Goal: Task Accomplishment & Management: Manage account settings

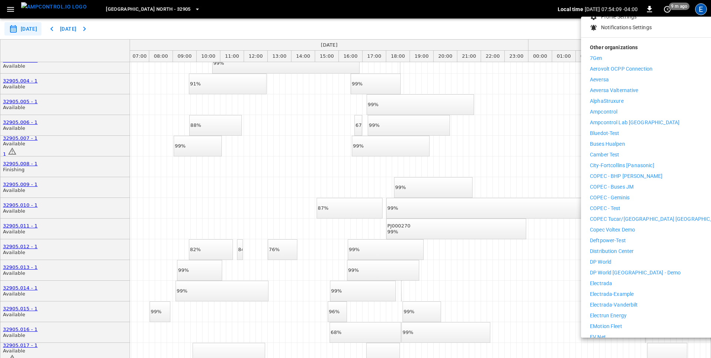
scroll to position [104, 0]
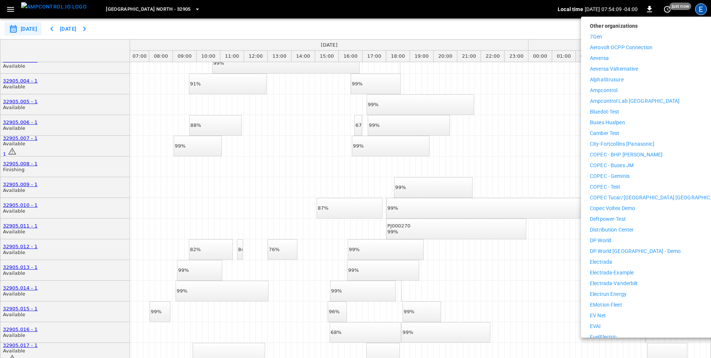
click at [626, 226] on p "Distribution Center" at bounding box center [612, 230] width 44 height 8
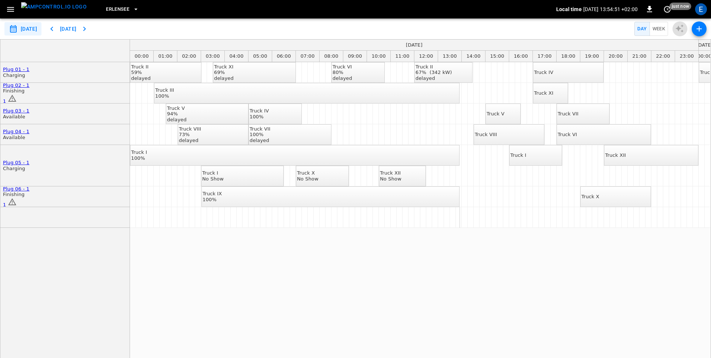
click at [166, 30] on div "**********" at bounding box center [355, 29] width 711 height 21
click at [187, 283] on div "Truck II 59% delayed Truck XI 69% delayed Truck VI 80% delayed Truck II 67% (34…" at bounding box center [420, 214] width 580 height 304
click at [12, 9] on icon "button" at bounding box center [10, 9] width 7 height 5
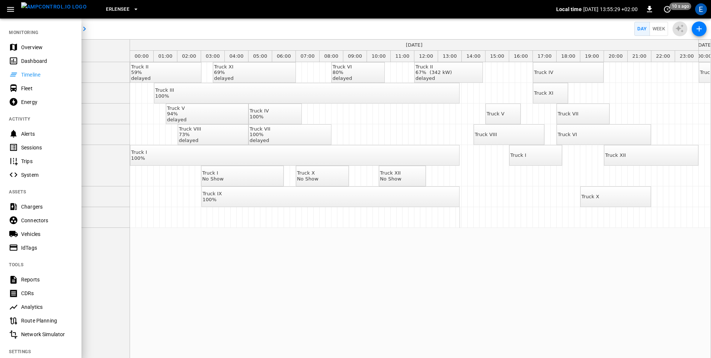
click at [251, 292] on div at bounding box center [355, 179] width 711 height 358
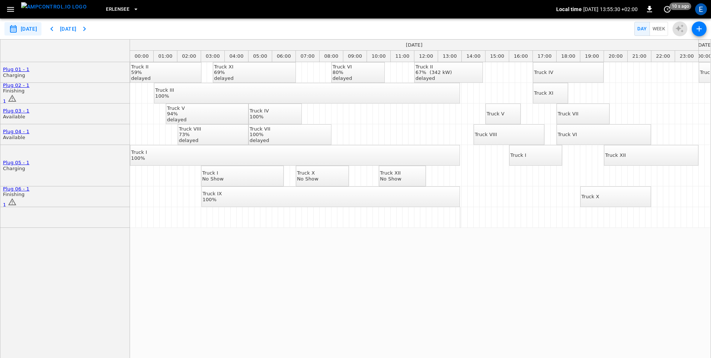
click at [571, 114] on div "Truck VII" at bounding box center [568, 114] width 21 height 6
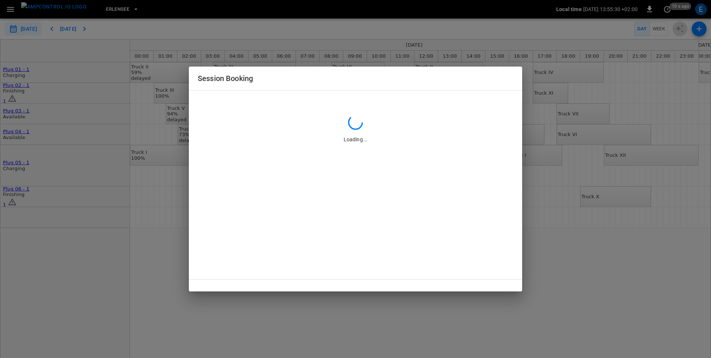
type input "**********"
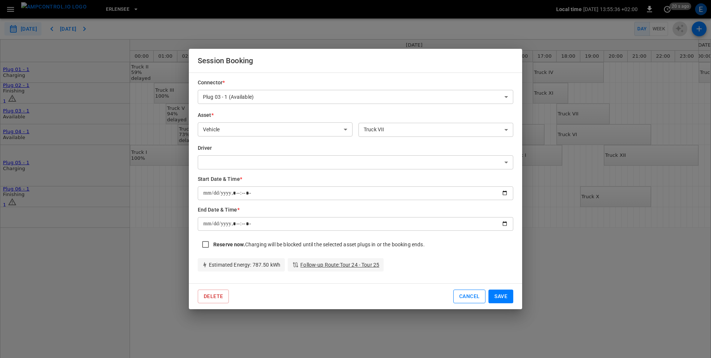
click at [473, 302] on button "Cancel" at bounding box center [469, 297] width 32 height 14
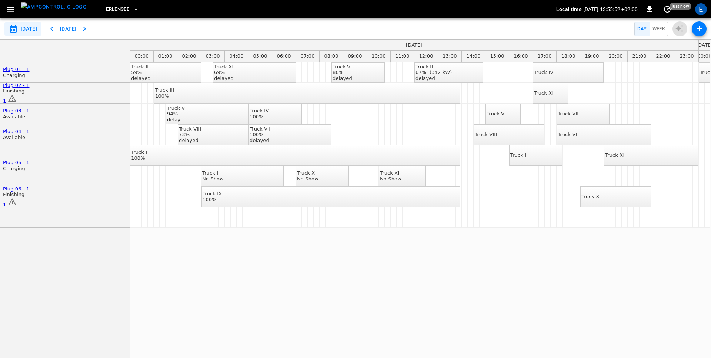
click at [343, 286] on div "Truck II 59% delayed Truck XI 69% delayed Truck VI 80% delayed Truck II 67% (34…" at bounding box center [420, 214] width 580 height 304
click at [13, 11] on icon "button" at bounding box center [10, 9] width 7 height 5
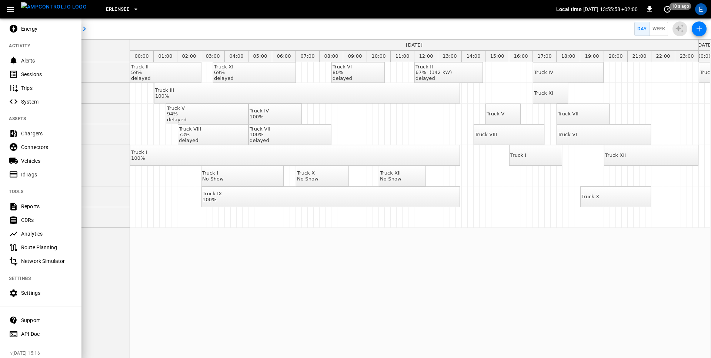
scroll to position [79, 0]
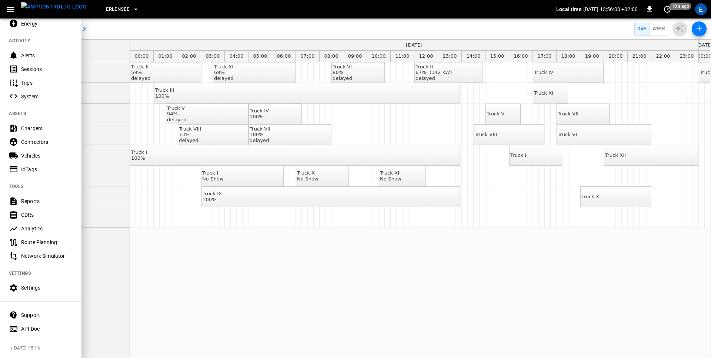
click at [32, 289] on div "Settings" at bounding box center [46, 287] width 51 height 7
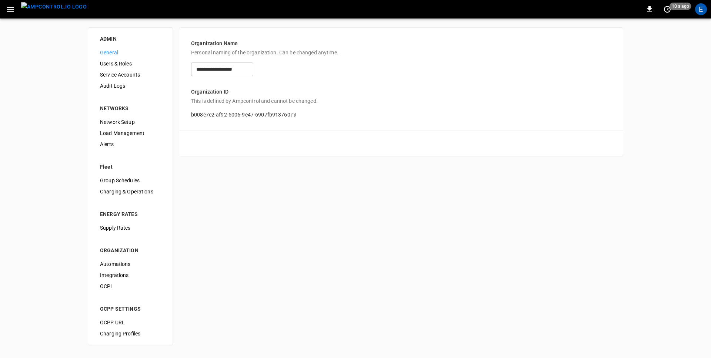
click at [132, 62] on span "Users & Roles" at bounding box center [130, 64] width 61 height 8
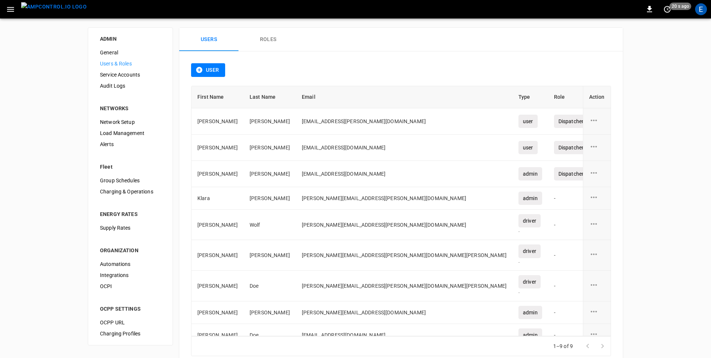
click at [310, 64] on div "User" at bounding box center [401, 74] width 420 height 23
click at [264, 40] on button "Roles" at bounding box center [267, 40] width 59 height 24
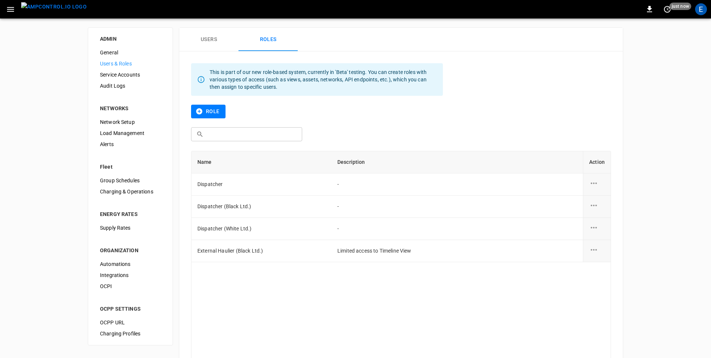
click at [381, 122] on div "Role" at bounding box center [401, 116] width 420 height 23
click at [593, 253] on icon "role action options" at bounding box center [593, 250] width 9 height 9
click at [549, 119] on div at bounding box center [355, 179] width 711 height 358
click at [524, 114] on div "Role" at bounding box center [401, 116] width 420 height 23
click at [49, 7] on img "menu" at bounding box center [54, 6] width 66 height 9
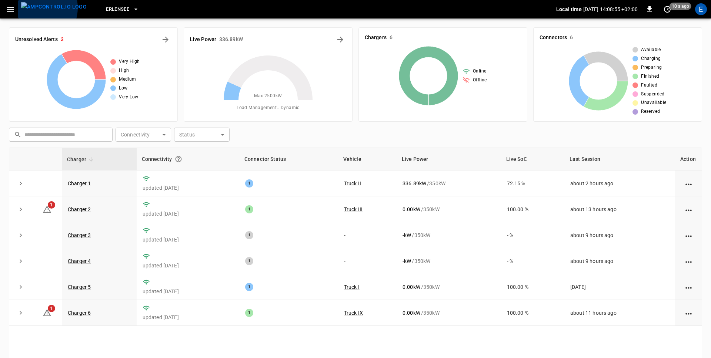
click at [36, 8] on img "menu" at bounding box center [54, 6] width 66 height 9
click at [6, 7] on icon "button" at bounding box center [10, 9] width 9 height 9
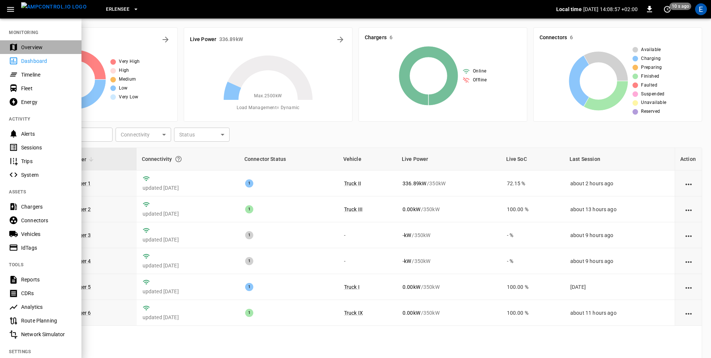
click at [30, 47] on div "Overview" at bounding box center [46, 47] width 51 height 7
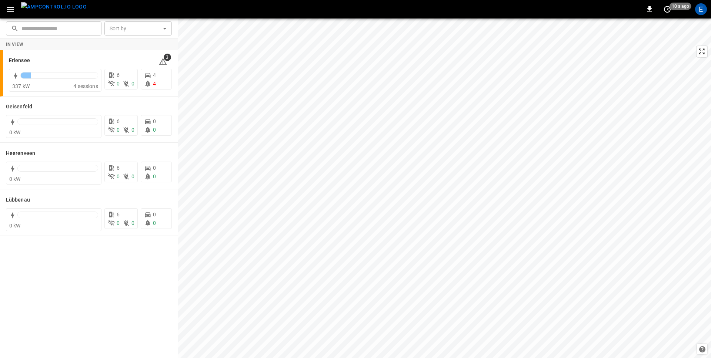
click at [110, 13] on div "0 10 s ago E" at bounding box center [355, 9] width 711 height 19
click at [9, 9] on icon "button" at bounding box center [10, 9] width 7 height 5
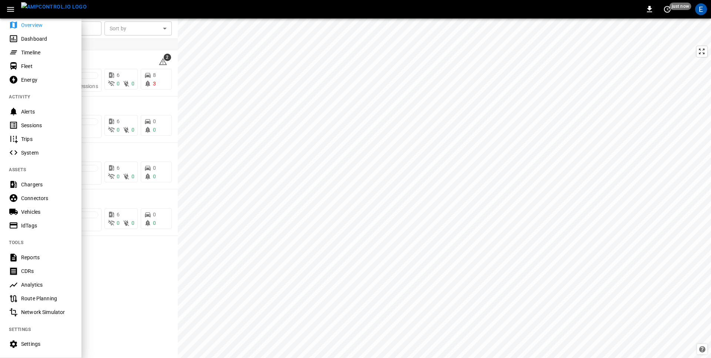
scroll to position [25, 0]
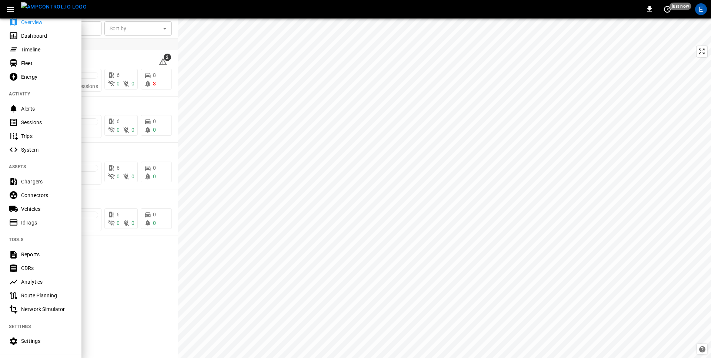
click at [44, 291] on Planning-listitem "Route Planning" at bounding box center [40, 296] width 81 height 14
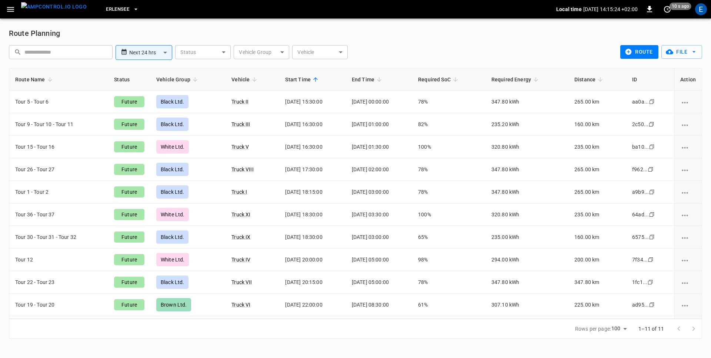
click at [111, 9] on span "Erlensee" at bounding box center [117, 9] width 23 height 9
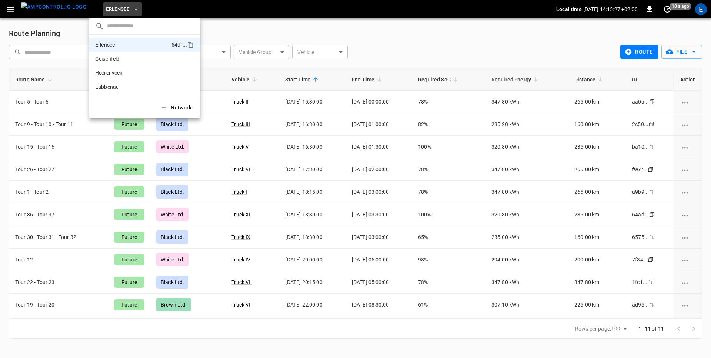
click at [244, 33] on div at bounding box center [355, 179] width 711 height 358
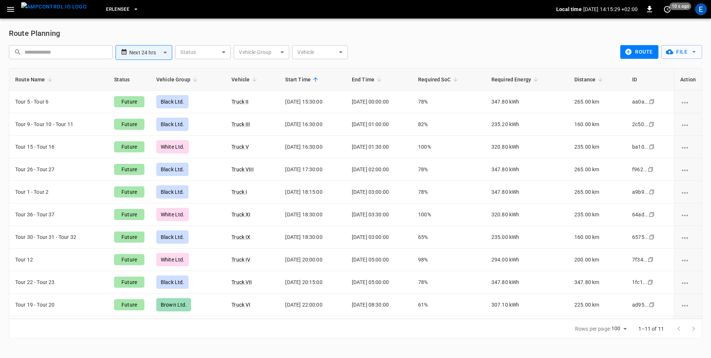
click at [10, 9] on icon "button" at bounding box center [10, 9] width 9 height 9
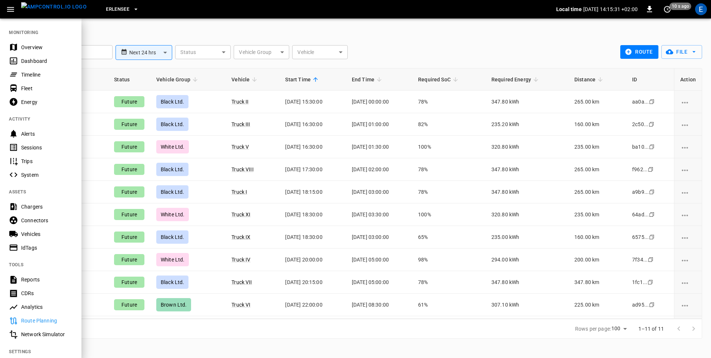
click at [36, 50] on div "Overview" at bounding box center [46, 47] width 51 height 7
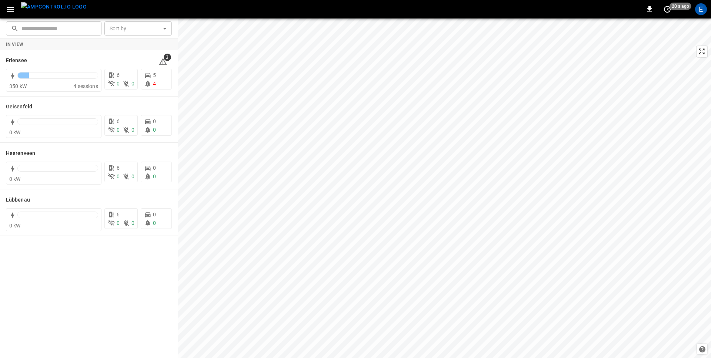
click at [7, 11] on icon "button" at bounding box center [10, 9] width 9 height 9
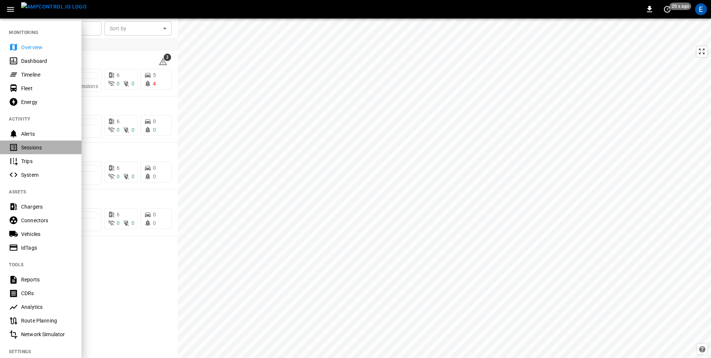
click at [34, 145] on div "Sessions" at bounding box center [46, 147] width 51 height 7
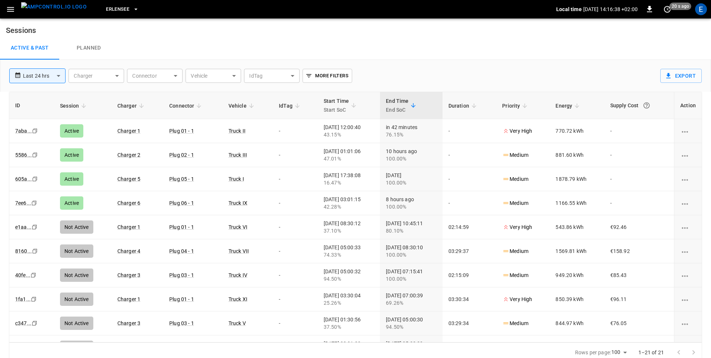
click at [92, 46] on link "Planned" at bounding box center [88, 48] width 59 height 24
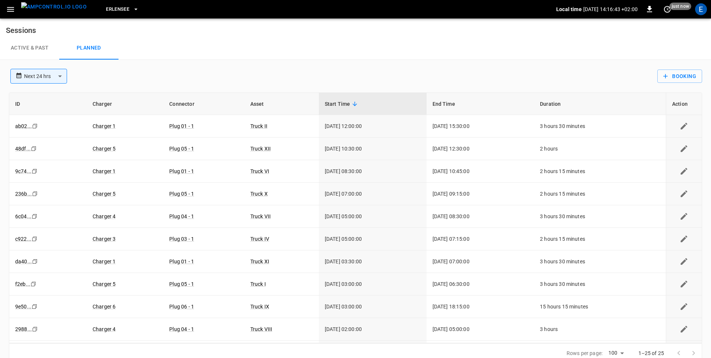
click at [13, 10] on icon "button" at bounding box center [10, 9] width 9 height 9
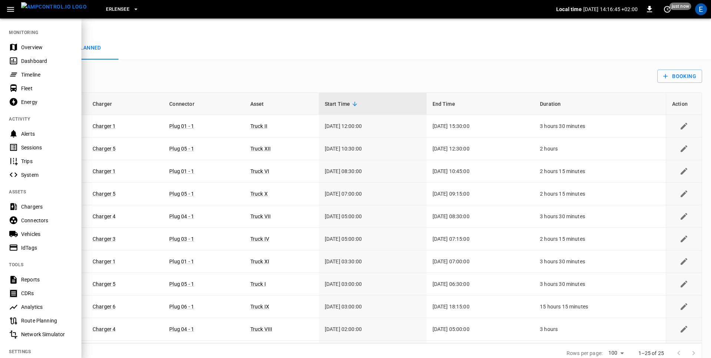
click at [29, 71] on div "Timeline" at bounding box center [46, 74] width 51 height 7
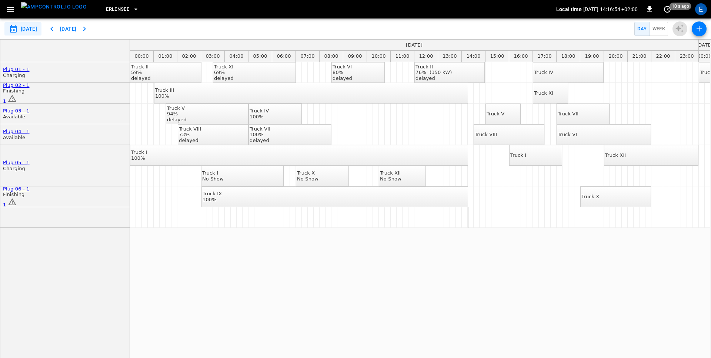
click at [8, 8] on icon "button" at bounding box center [10, 9] width 9 height 9
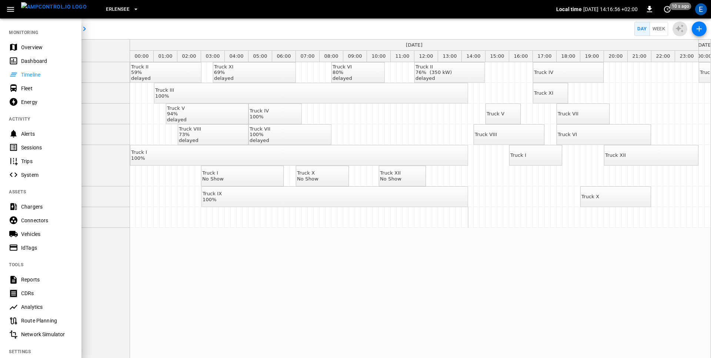
click at [36, 44] on div "Overview" at bounding box center [46, 47] width 51 height 7
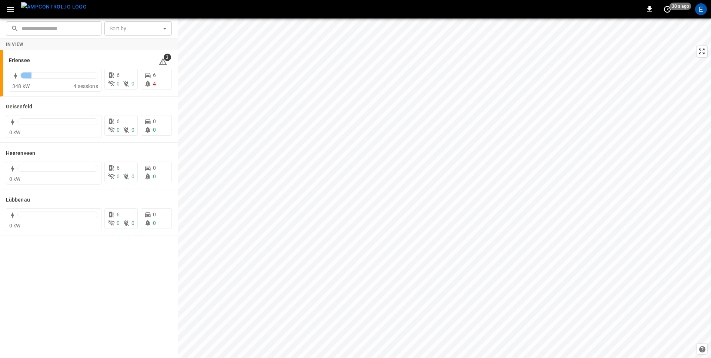
click at [13, 7] on icon "button" at bounding box center [10, 9] width 9 height 9
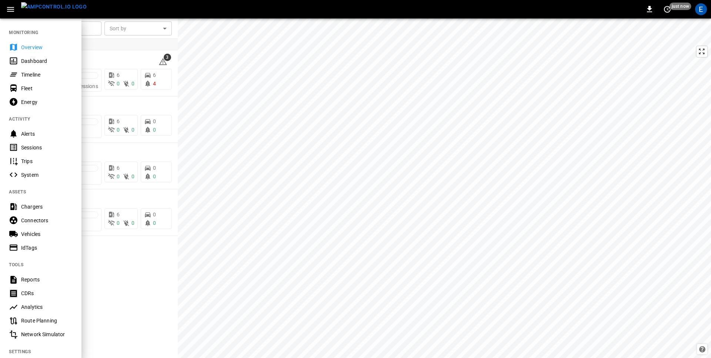
click at [27, 74] on div "Timeline" at bounding box center [46, 74] width 51 height 7
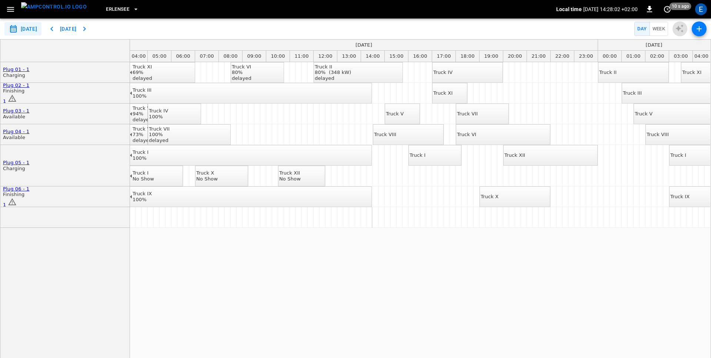
scroll to position [0, 100]
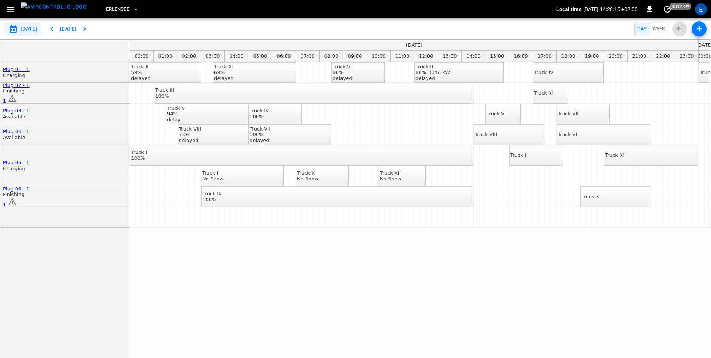
click at [187, 117] on div "delayed" at bounding box center [177, 120] width 20 height 6
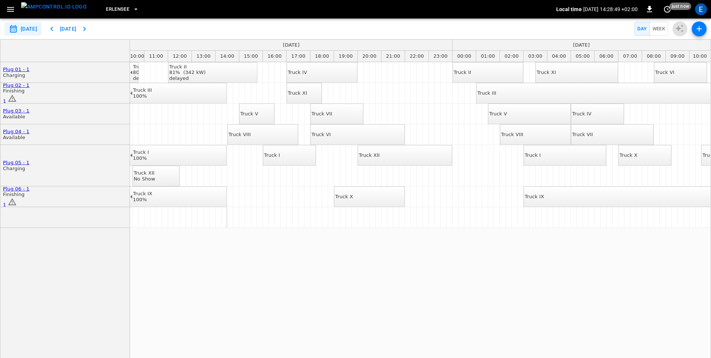
click at [331, 134] on div "Truck VI" at bounding box center [320, 135] width 19 height 6
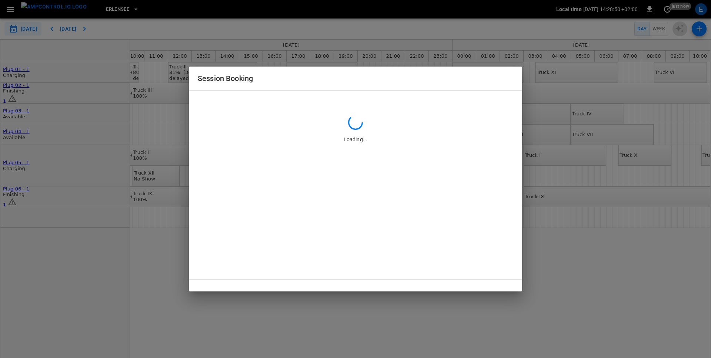
type input "**********"
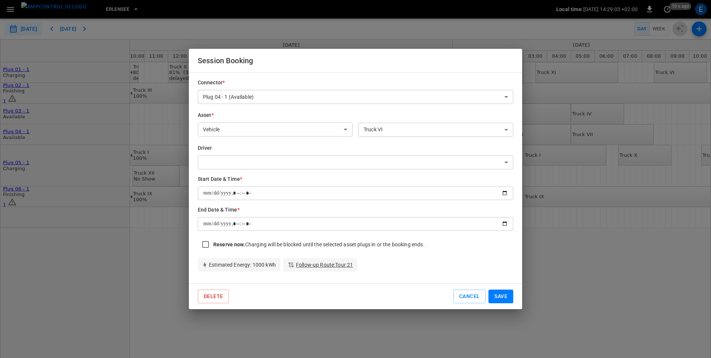
click at [298, 161] on body "**********" at bounding box center [355, 179] width 711 height 358
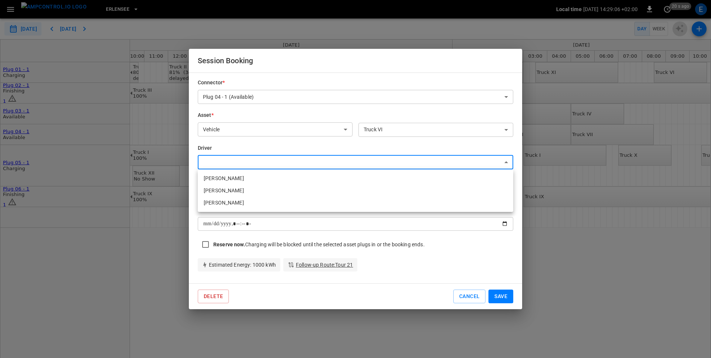
click at [259, 143] on div at bounding box center [355, 179] width 711 height 358
click at [256, 161] on body "**********" at bounding box center [355, 179] width 711 height 358
click at [258, 144] on div at bounding box center [355, 179] width 711 height 358
type input "**********"
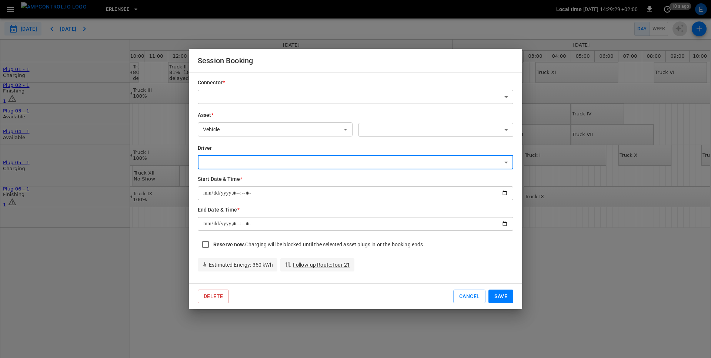
click at [464, 259] on div "Estimated Energy : 350 kWh Follow-up Route : Tour 21" at bounding box center [352, 262] width 321 height 19
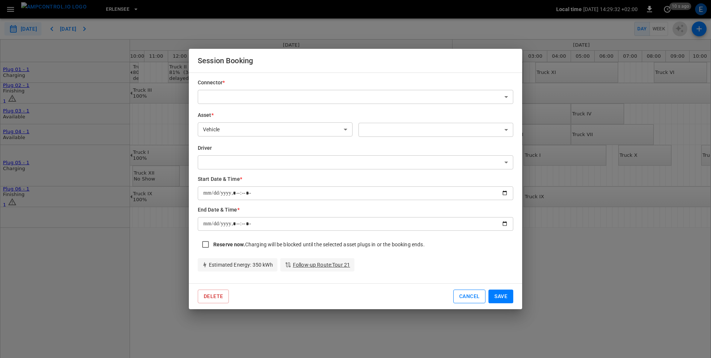
click at [470, 299] on button "Cancel" at bounding box center [469, 297] width 32 height 14
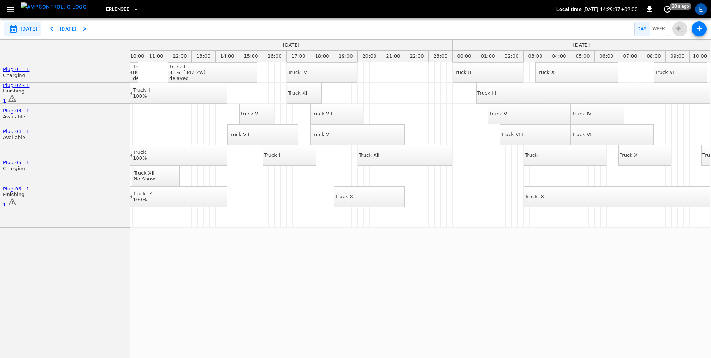
click at [701, 30] on icon "button" at bounding box center [699, 28] width 9 height 9
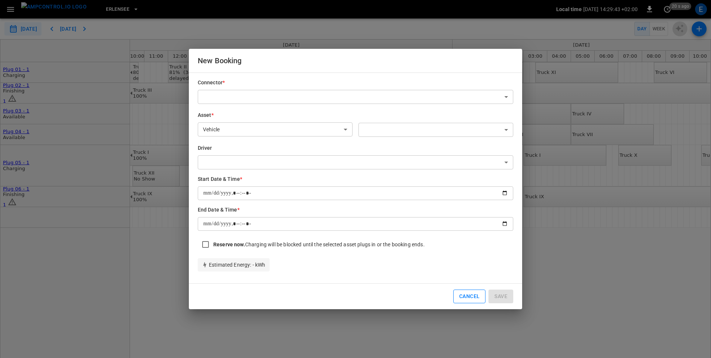
click at [468, 299] on button "Cancel" at bounding box center [469, 297] width 32 height 14
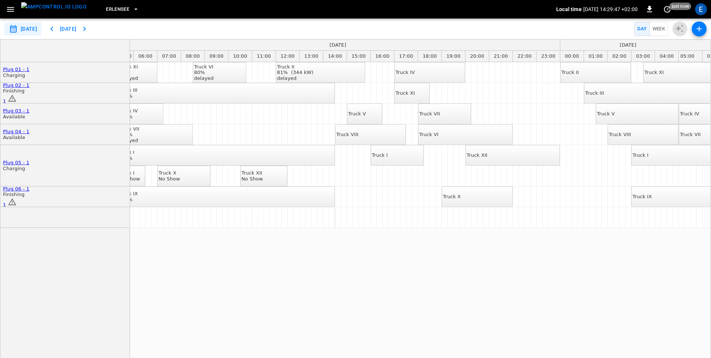
scroll to position [0, 139]
click at [8, 8] on icon "button" at bounding box center [10, 9] width 9 height 9
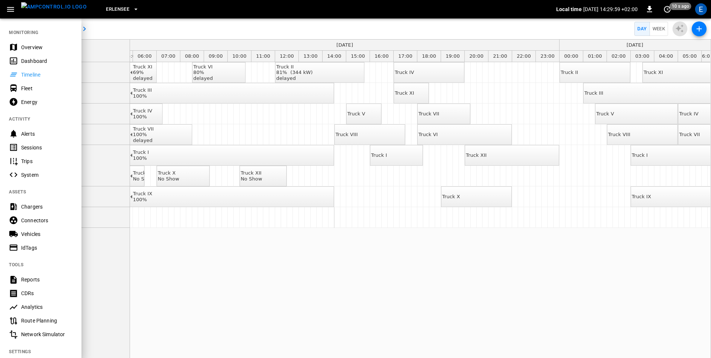
click at [26, 321] on div "Route Planning" at bounding box center [46, 320] width 51 height 7
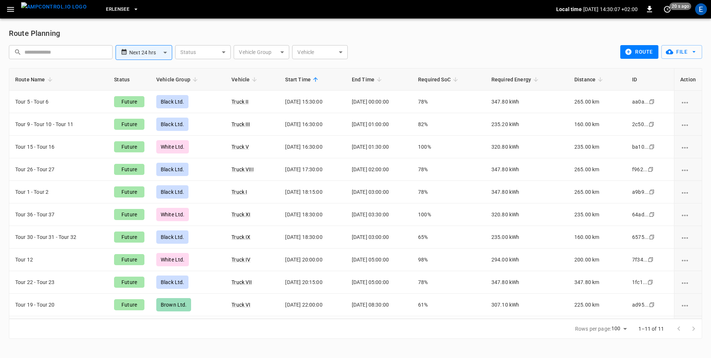
click at [470, 41] on div "**********" at bounding box center [355, 53] width 693 height 29
click at [687, 54] on button "File" at bounding box center [681, 52] width 41 height 14
click at [678, 67] on li "Download Template" at bounding box center [676, 68] width 58 height 12
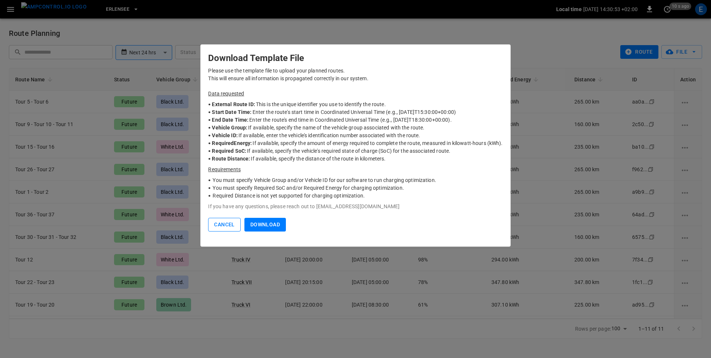
click at [216, 223] on button "Cancel" at bounding box center [224, 225] width 32 height 14
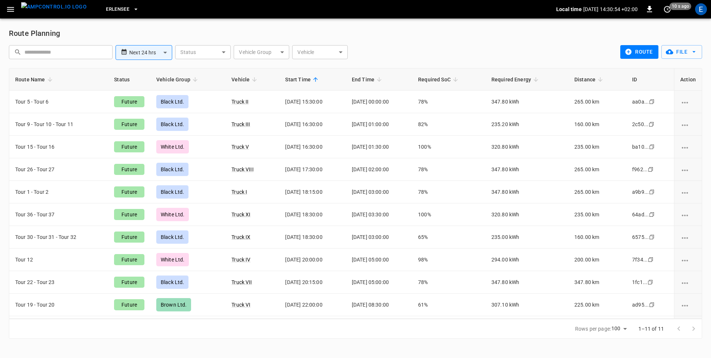
click at [443, 43] on div "**********" at bounding box center [313, 52] width 614 height 20
click at [458, 51] on div "**********" at bounding box center [313, 52] width 614 height 20
click at [670, 56] on button "File" at bounding box center [681, 52] width 41 height 14
click at [672, 70] on li "Download Template" at bounding box center [676, 68] width 58 height 12
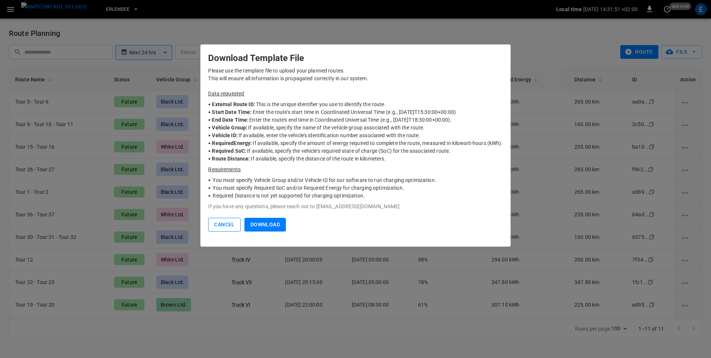
click at [225, 227] on button "Cancel" at bounding box center [224, 225] width 32 height 14
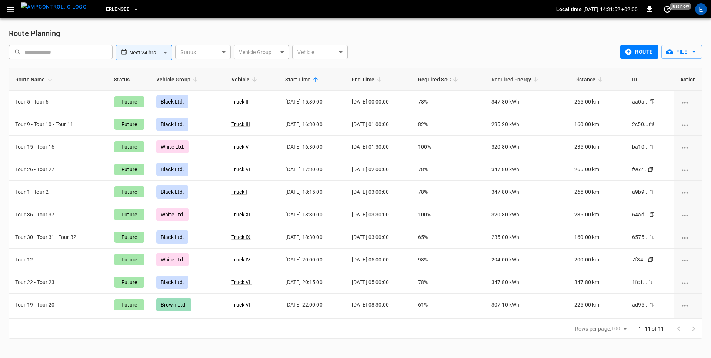
click at [404, 39] on div "**********" at bounding box center [355, 53] width 693 height 29
click at [413, 31] on div "Route Planning" at bounding box center [355, 33] width 693 height 12
click at [415, 38] on div "Route Planning" at bounding box center [355, 33] width 693 height 12
click at [461, 49] on div "**********" at bounding box center [313, 52] width 614 height 20
click at [628, 53] on icon "button" at bounding box center [628, 52] width 6 height 6
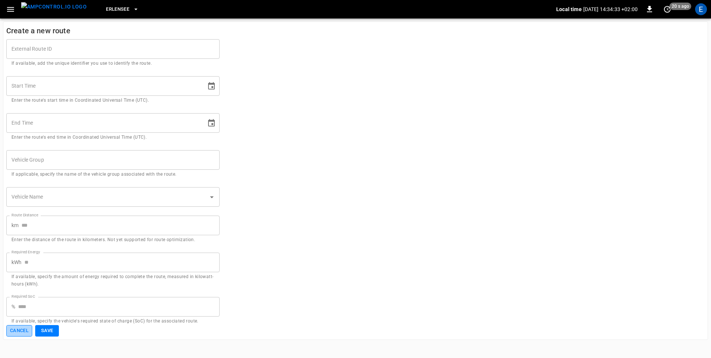
click at [20, 331] on button "Cancel" at bounding box center [19, 331] width 26 height 11
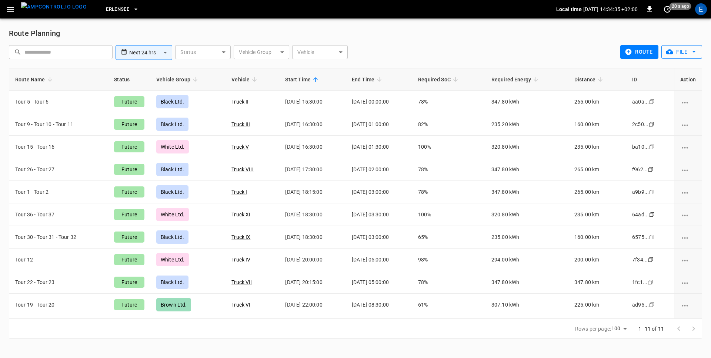
click at [686, 54] on button "File" at bounding box center [681, 52] width 41 height 14
click at [679, 84] on li "Upload CSV File" at bounding box center [676, 80] width 58 height 12
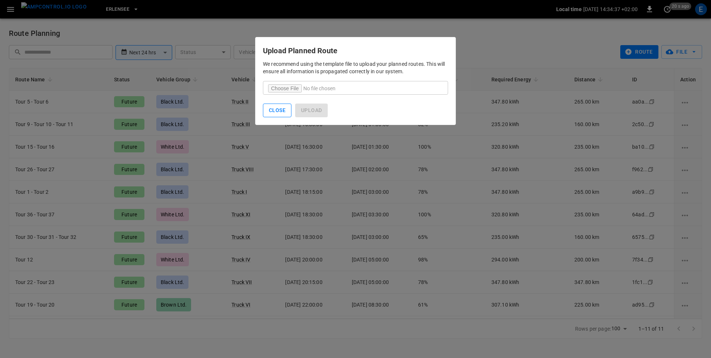
click at [280, 111] on button "Close" at bounding box center [277, 111] width 29 height 14
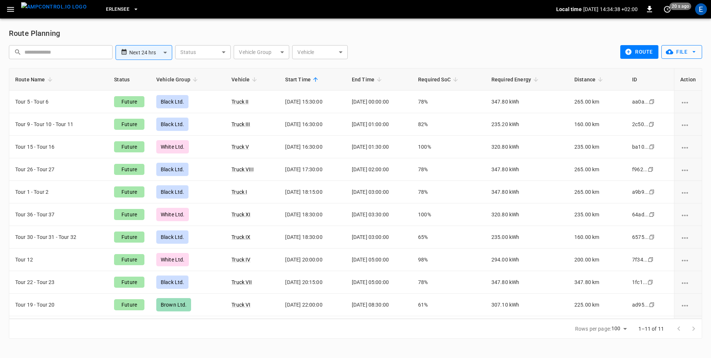
click at [682, 54] on button "File" at bounding box center [681, 52] width 41 height 14
click at [661, 69] on li "Download Template" at bounding box center [676, 68] width 58 height 12
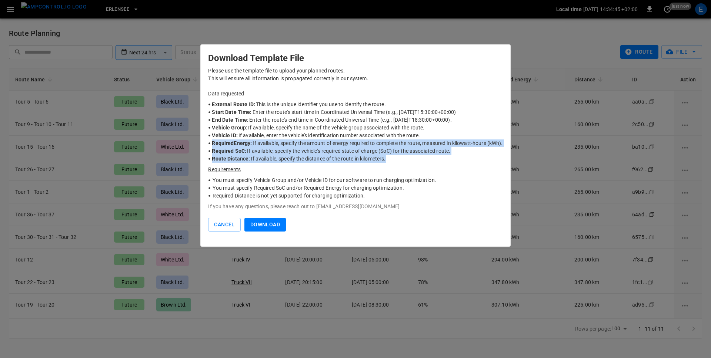
drag, startPoint x: 211, startPoint y: 143, endPoint x: 427, endPoint y: 159, distance: 216.1
click at [427, 159] on ul "External Route ID: This is the unique identifier you use to identify the route.…" at bounding box center [355, 132] width 294 height 68
click at [273, 153] on p "If available, specify the vehicle's required state of charge (SoC) for the asso…" at bounding box center [348, 151] width 203 height 8
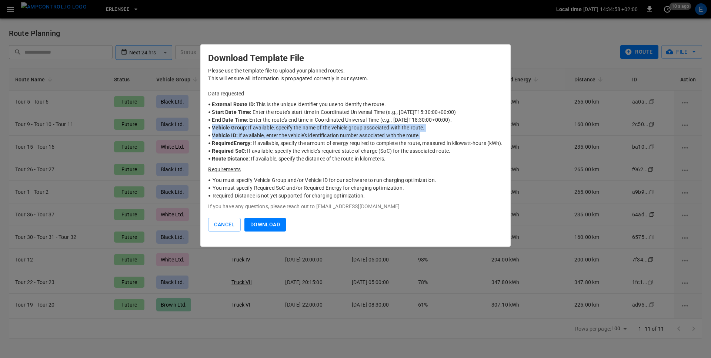
drag, startPoint x: 211, startPoint y: 128, endPoint x: 427, endPoint y: 137, distance: 215.7
click at [427, 137] on ul "External Route ID: This is the unique identifier you use to identify the route.…" at bounding box center [355, 132] width 294 height 68
click at [280, 133] on p "If available, enter the vehicle's identification number associated with the rou…" at bounding box center [329, 136] width 182 height 8
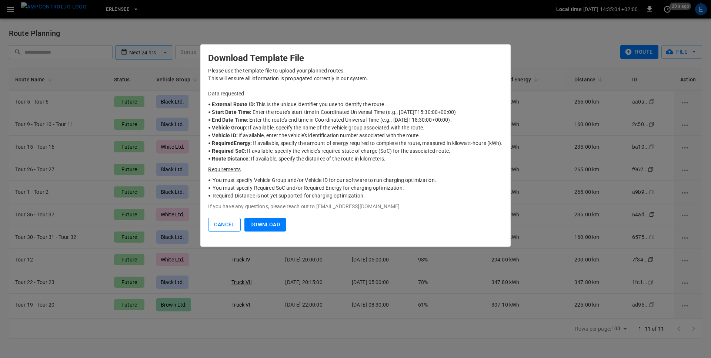
click at [221, 226] on button "Cancel" at bounding box center [224, 225] width 32 height 14
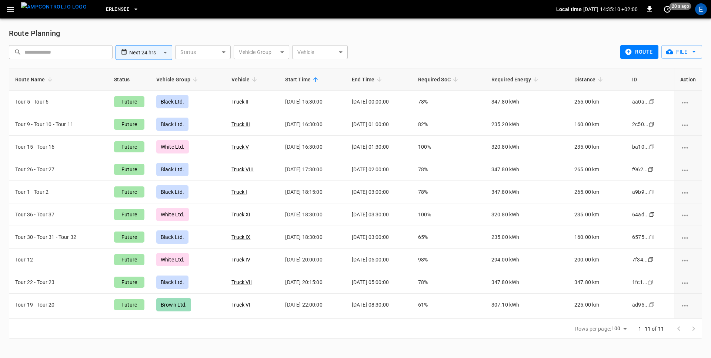
click at [399, 59] on div "**********" at bounding box center [313, 52] width 614 height 20
click at [252, 23] on div "**********" at bounding box center [355, 184] width 711 height 330
click at [468, 48] on div "**********" at bounding box center [313, 52] width 614 height 20
click at [179, 28] on div "Route Planning" at bounding box center [355, 33] width 693 height 12
click at [12, 6] on icon "button" at bounding box center [10, 9] width 9 height 9
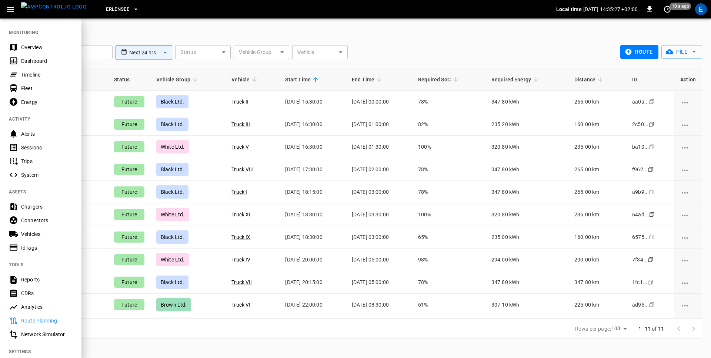
click at [34, 74] on div "Timeline" at bounding box center [46, 74] width 51 height 7
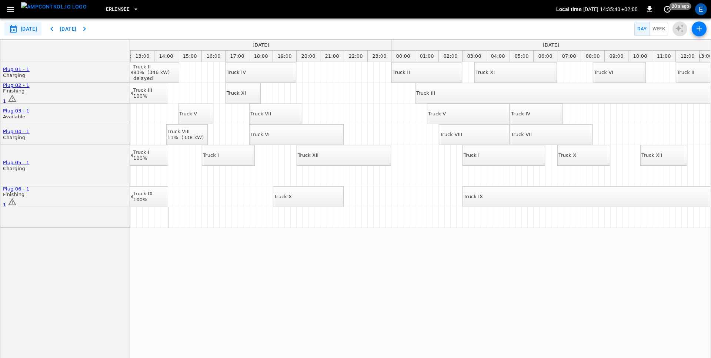
scroll to position [0, 308]
drag, startPoint x: 290, startPoint y: 113, endPoint x: 273, endPoint y: 114, distance: 16.3
click at [197, 117] on div "Truck V" at bounding box center [188, 114] width 18 height 6
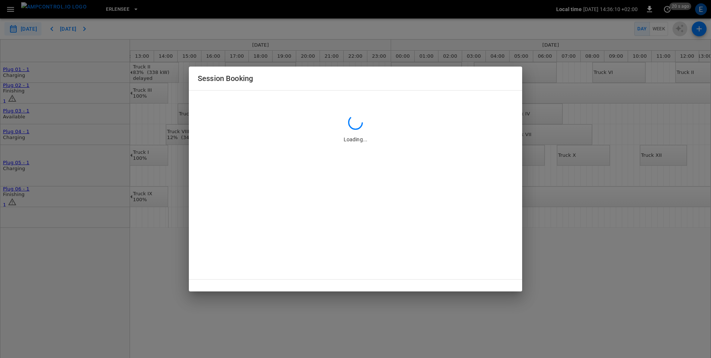
type input "**********"
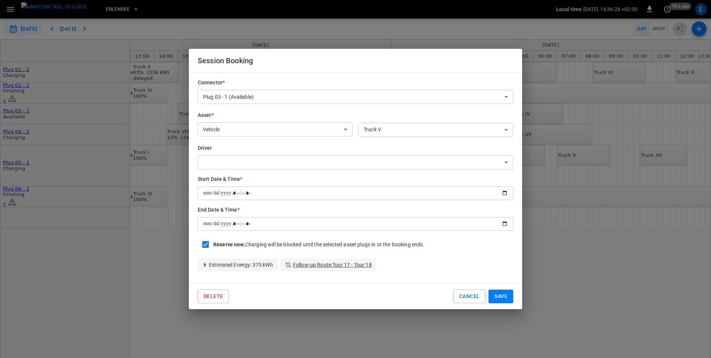
click at [328, 109] on div "Asset * Vehicle ******* ​" at bounding box center [272, 122] width 161 height 33
click at [301, 128] on body "**********" at bounding box center [355, 179] width 711 height 358
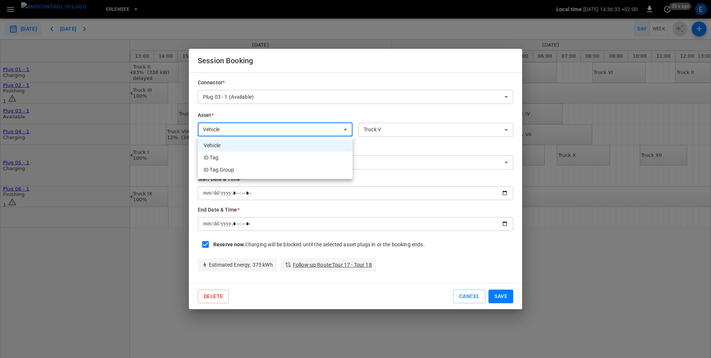
click at [277, 156] on li "ID Tag" at bounding box center [275, 158] width 155 height 12
type input "*****"
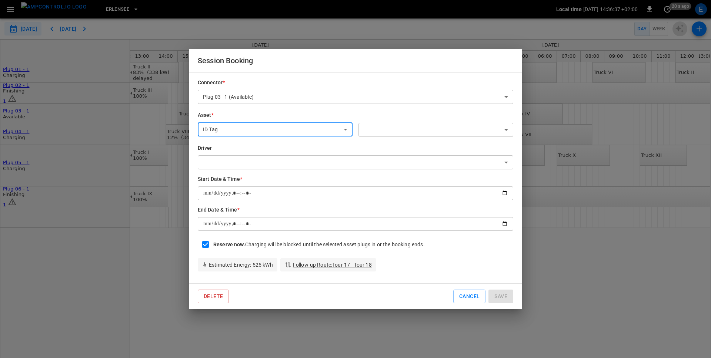
click at [366, 118] on div "​ ​" at bounding box center [433, 122] width 161 height 33
click at [391, 130] on body "**********" at bounding box center [355, 179] width 711 height 358
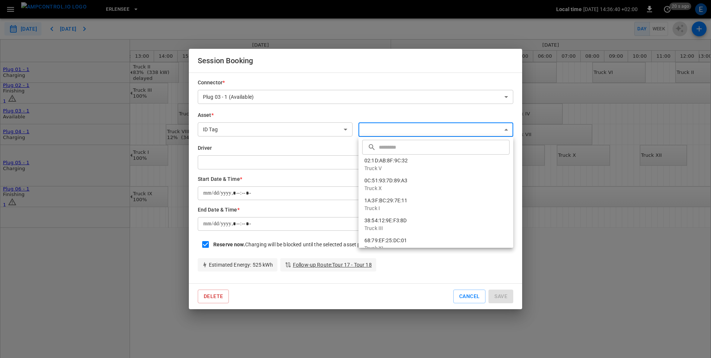
click at [382, 162] on li "02:1D:AB:8F:9C:32 Truck V" at bounding box center [435, 165] width 155 height 20
type input "**********"
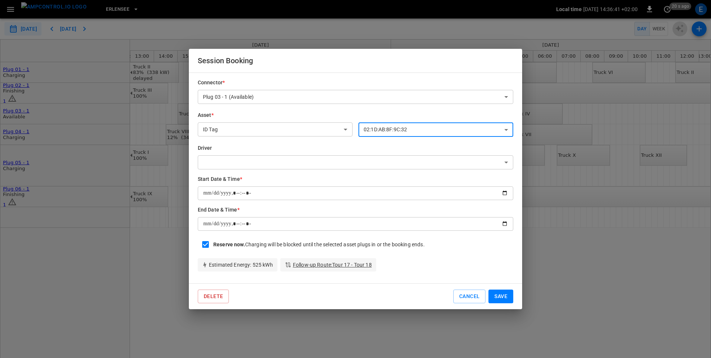
click at [317, 106] on div "Asset * ID Tag ***** ​" at bounding box center [272, 122] width 161 height 33
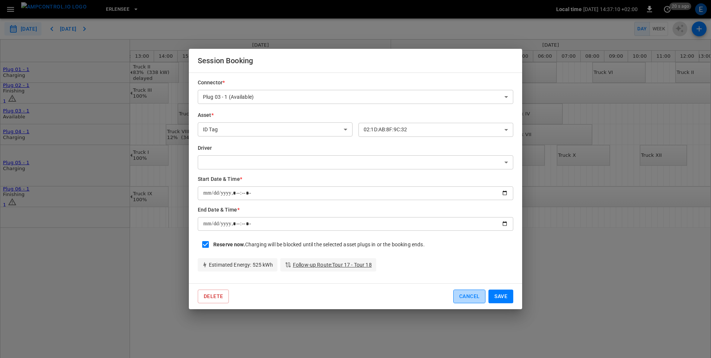
click at [466, 294] on button "Cancel" at bounding box center [469, 297] width 32 height 14
type input "*******"
type input "**********"
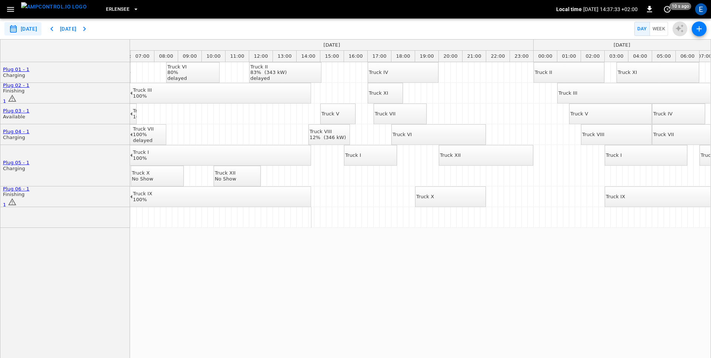
scroll to position [0, 169]
click at [357, 156] on div "Truck I" at bounding box center [349, 156] width 16 height 6
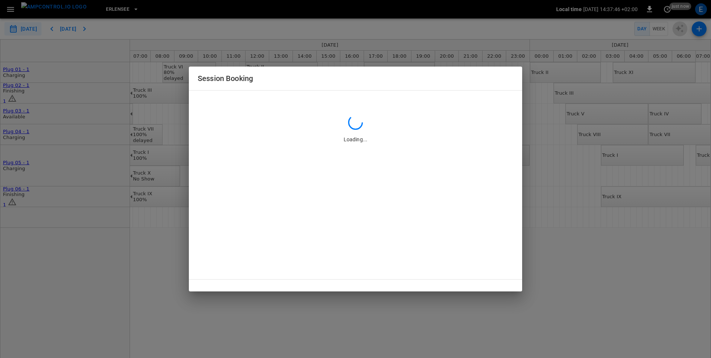
type input "**********"
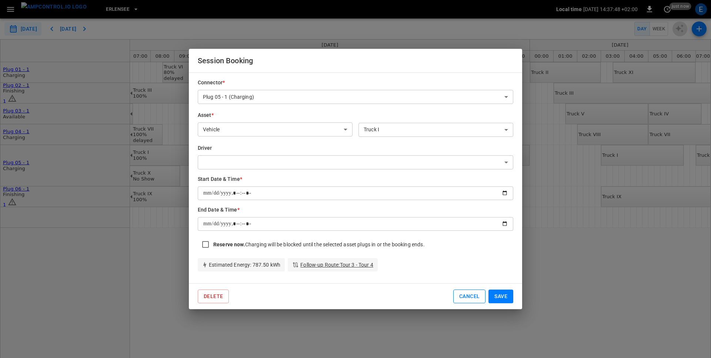
click at [467, 297] on button "Cancel" at bounding box center [469, 297] width 32 height 14
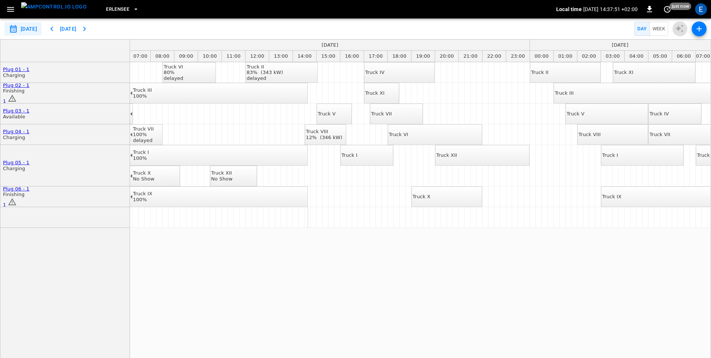
scroll to position [0, 147]
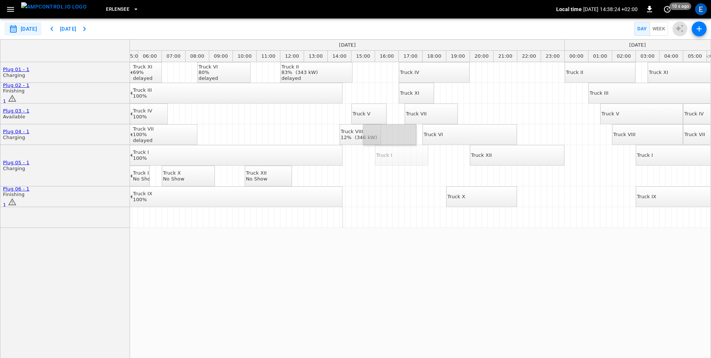
drag, startPoint x: 402, startPoint y: 156, endPoint x: 394, endPoint y: 139, distance: 18.9
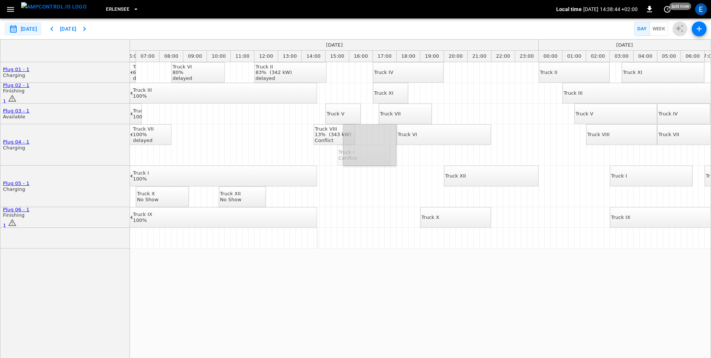
drag, startPoint x: 371, startPoint y: 154, endPoint x: 381, endPoint y: 154, distance: 10.4
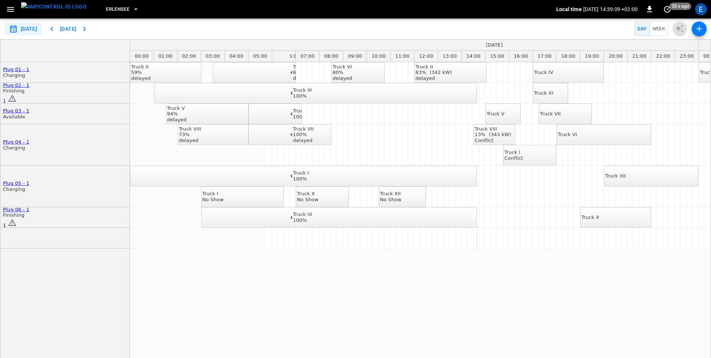
scroll to position [0, 160]
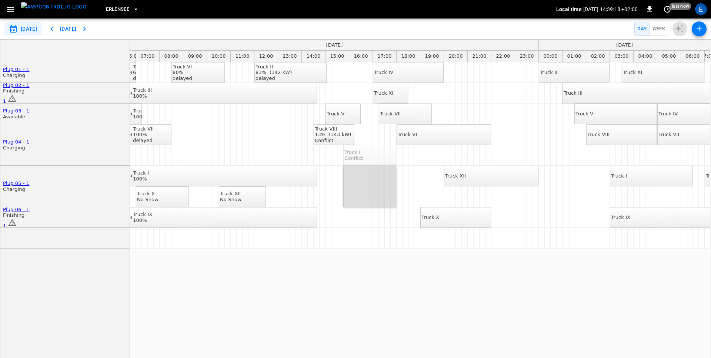
drag, startPoint x: 377, startPoint y: 154, endPoint x: 377, endPoint y: 178, distance: 23.3
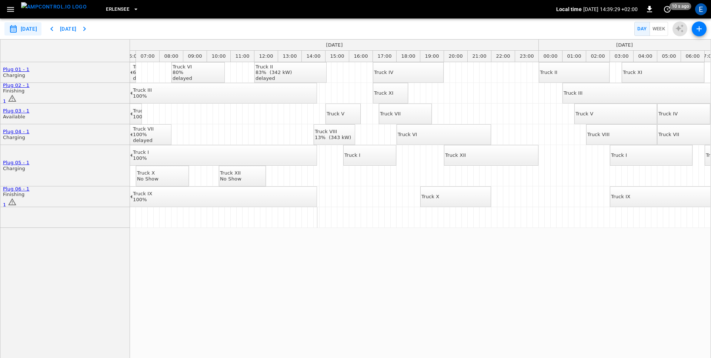
click at [11, 10] on icon "button" at bounding box center [10, 9] width 9 height 9
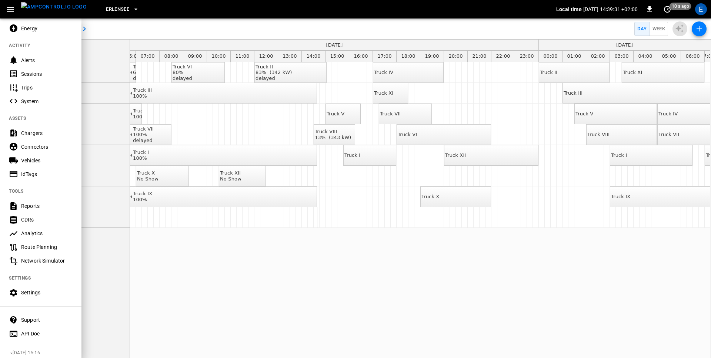
scroll to position [79, 0]
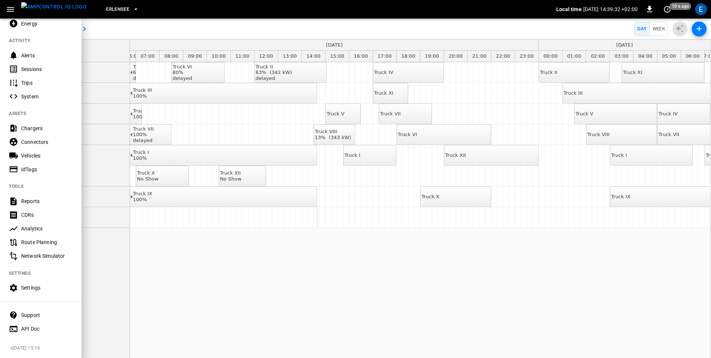
click at [34, 287] on div "Settings" at bounding box center [46, 287] width 51 height 7
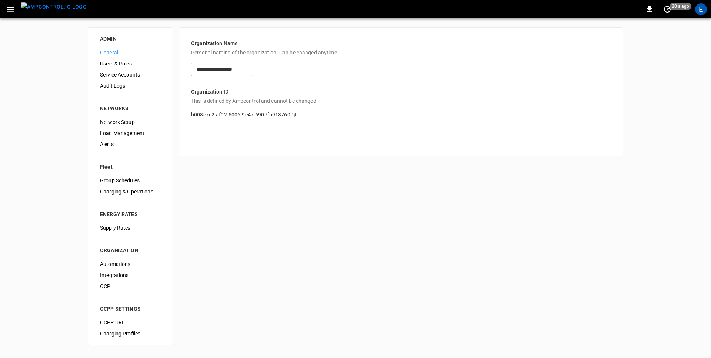
click at [123, 63] on span "Users & Roles" at bounding box center [130, 64] width 61 height 8
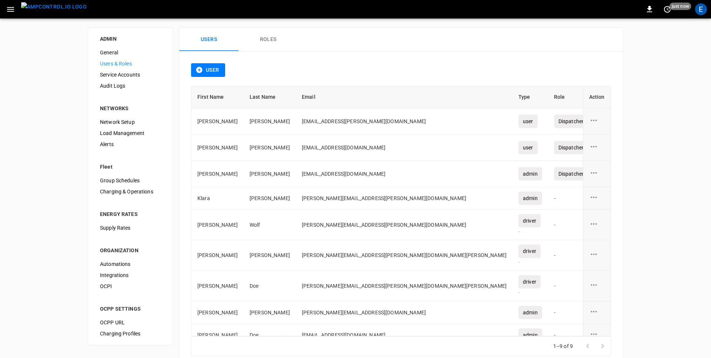
scroll to position [11, 0]
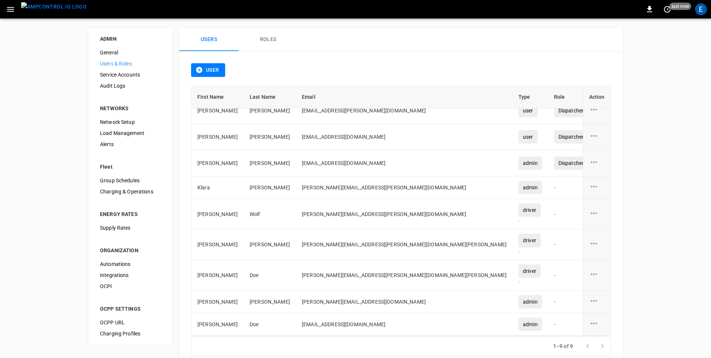
click at [210, 73] on button "User" at bounding box center [208, 70] width 34 height 14
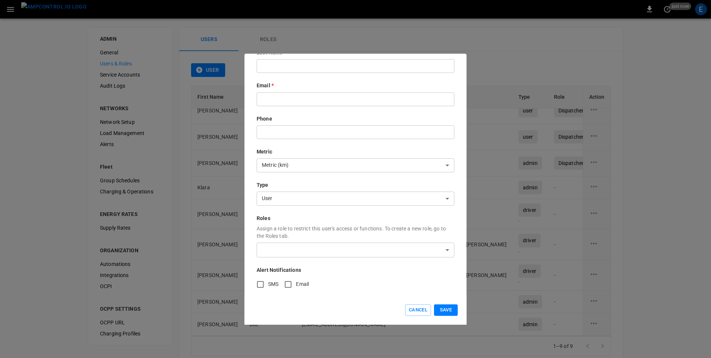
scroll to position [70, 0]
click at [411, 310] on button "Cancel" at bounding box center [418, 310] width 26 height 11
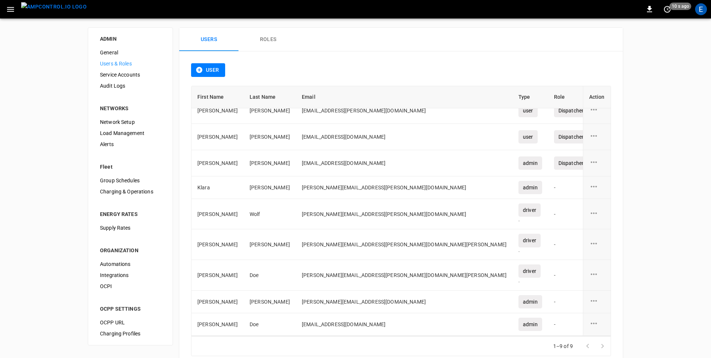
click at [271, 41] on button "Roles" at bounding box center [267, 40] width 59 height 24
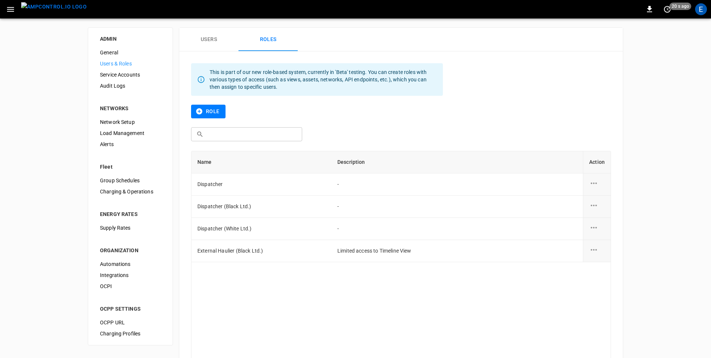
click at [205, 111] on button "Role" at bounding box center [208, 112] width 34 height 14
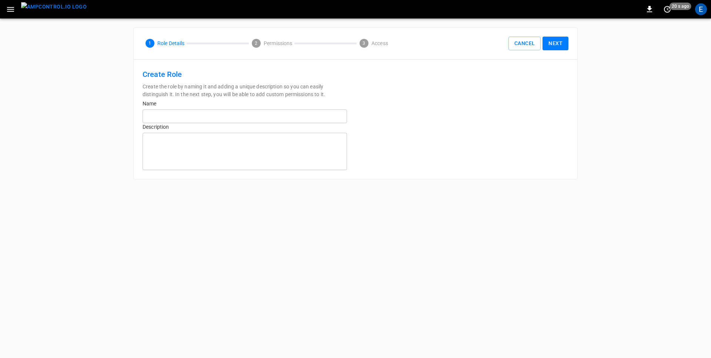
click at [219, 116] on input "text" at bounding box center [245, 117] width 204 height 14
type input "*********"
click at [559, 44] on button "Next" at bounding box center [556, 44] width 26 height 14
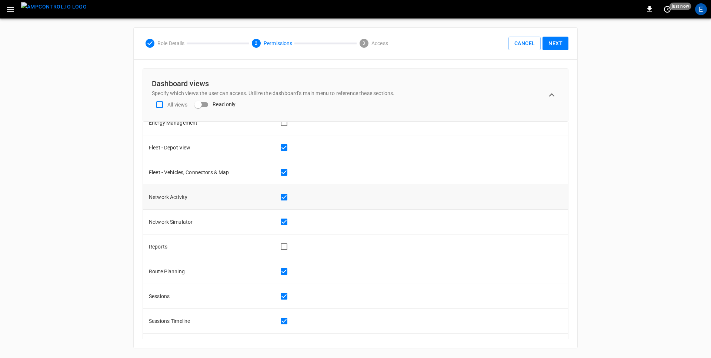
scroll to position [90, 0]
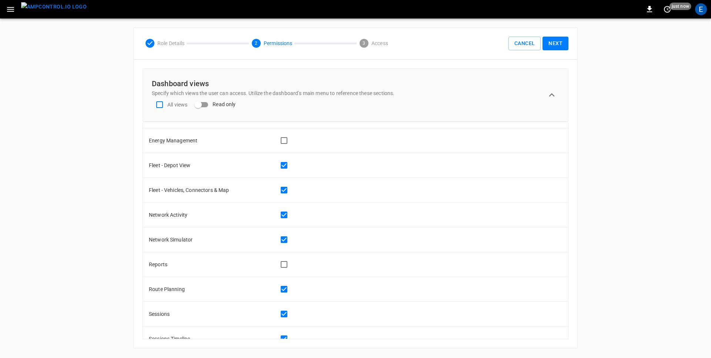
click at [562, 37] on button "Next" at bounding box center [556, 44] width 26 height 14
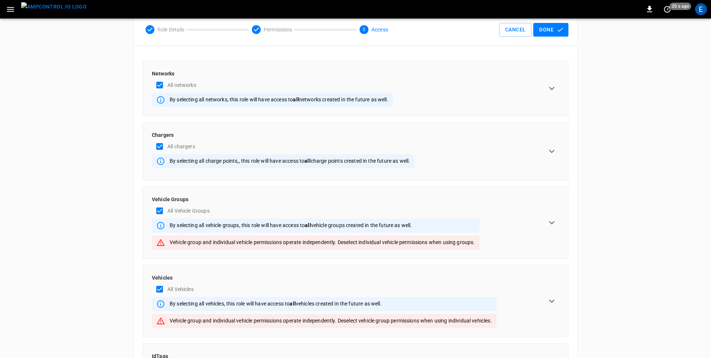
scroll to position [0, 0]
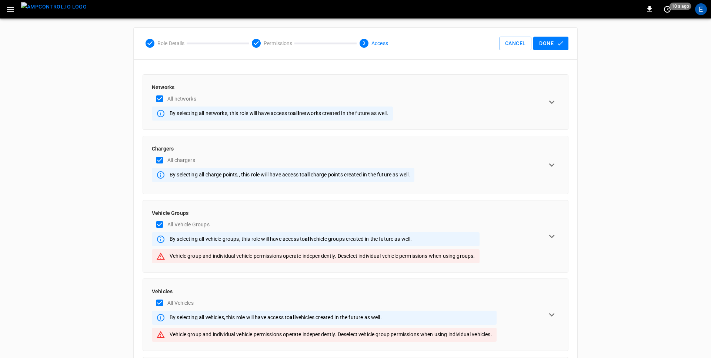
click at [555, 47] on button "Done" at bounding box center [550, 44] width 35 height 14
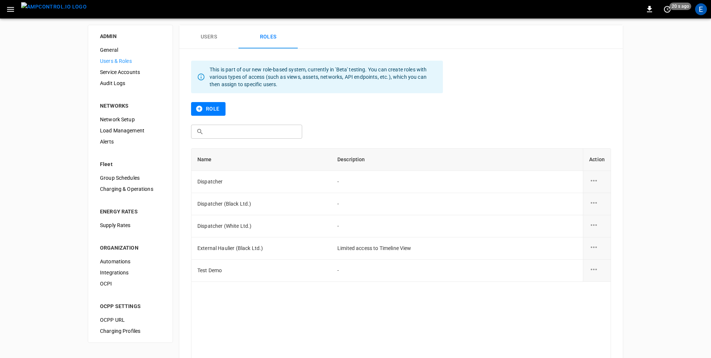
scroll to position [3, 0]
click at [598, 247] on icon "role action options" at bounding box center [593, 246] width 9 height 9
click at [504, 298] on div at bounding box center [355, 179] width 711 height 358
click at [403, 313] on div "Name Description Action Dispatcher - Dispatcher (Black Ltd.) - Dispatcher (Whit…" at bounding box center [401, 273] width 420 height 251
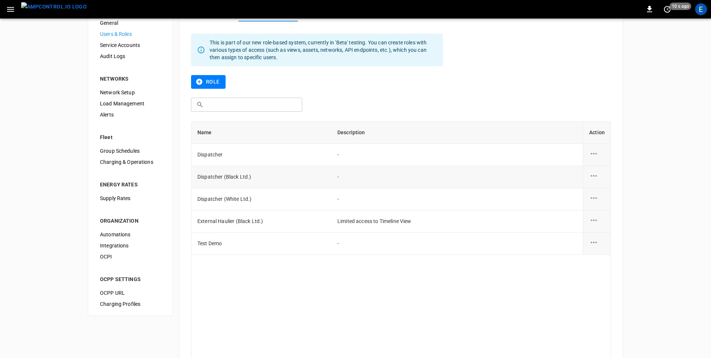
scroll to position [0, 0]
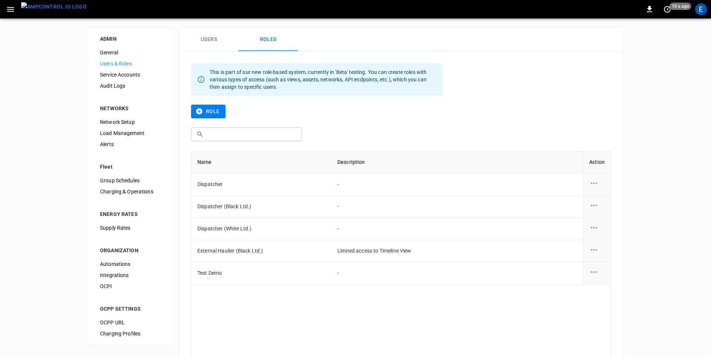
click at [205, 36] on button "Users" at bounding box center [208, 40] width 59 height 24
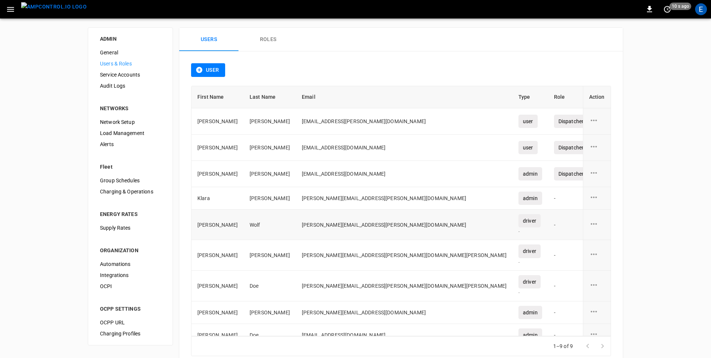
scroll to position [11, 0]
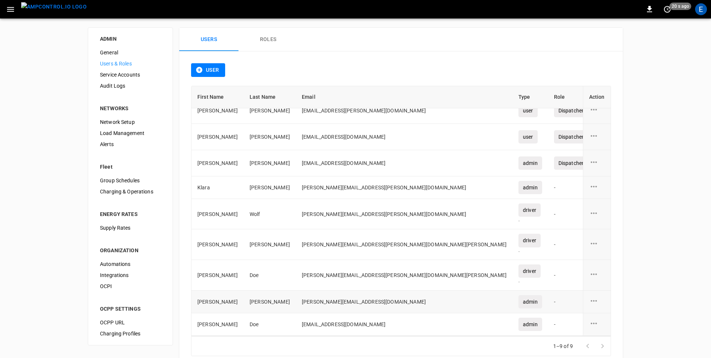
click at [595, 301] on icon "user action options" at bounding box center [593, 301] width 9 height 9
click at [600, 304] on li "Edit" at bounding box center [603, 306] width 26 height 12
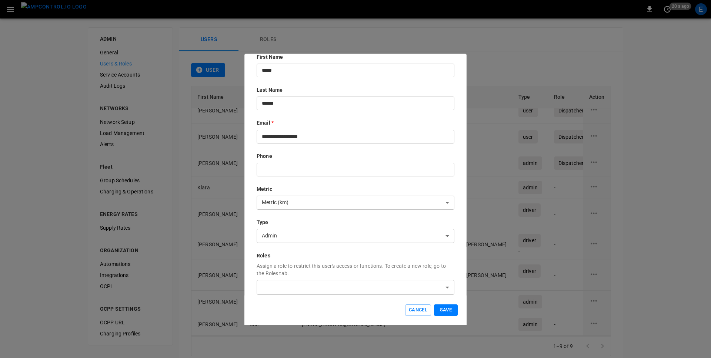
scroll to position [53, 0]
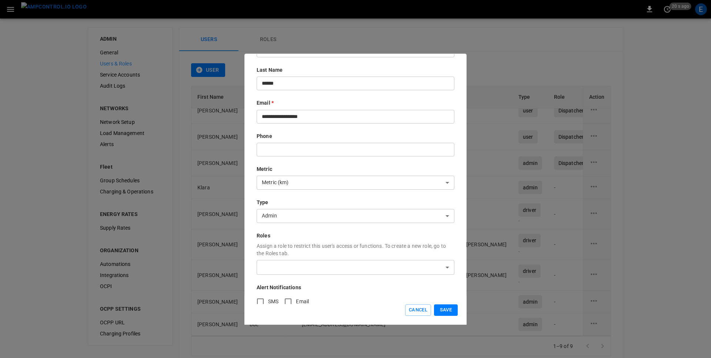
click at [300, 271] on body "0 20 s ago E ADMIN General Users & Roles Service Accounts Audit Logs NETWORKS N…" at bounding box center [355, 189] width 711 height 378
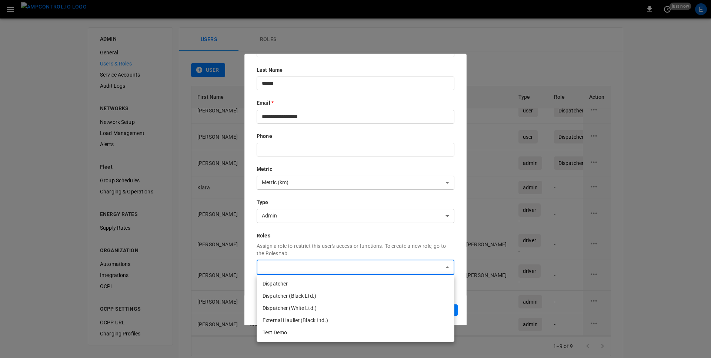
click at [272, 322] on li "External Haulier (Black Ltd.)" at bounding box center [356, 321] width 198 height 12
type input "**********"
click at [333, 230] on div at bounding box center [355, 179] width 711 height 358
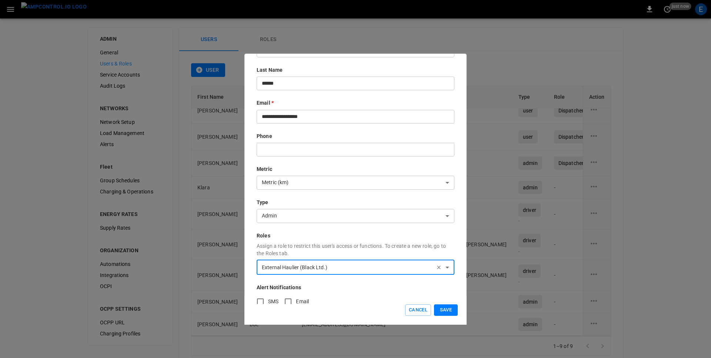
scroll to position [70, 0]
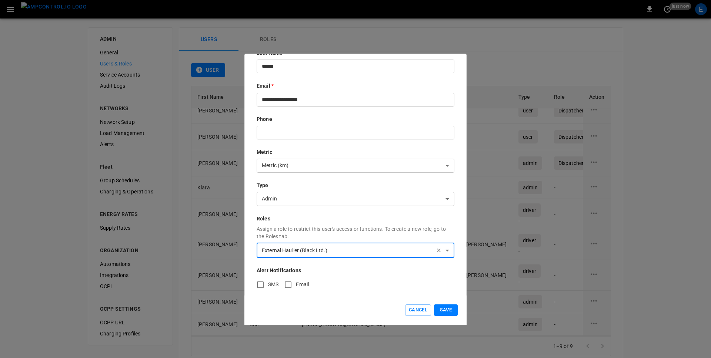
click at [448, 309] on button "Save" at bounding box center [446, 310] width 24 height 11
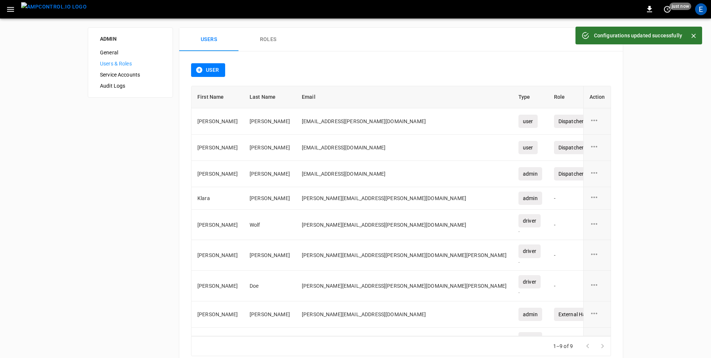
click at [14, 12] on icon "button" at bounding box center [10, 9] width 9 height 9
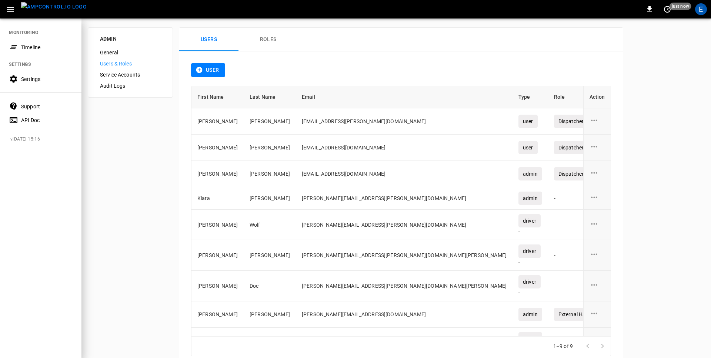
click at [31, 45] on div "Timeline" at bounding box center [46, 47] width 51 height 7
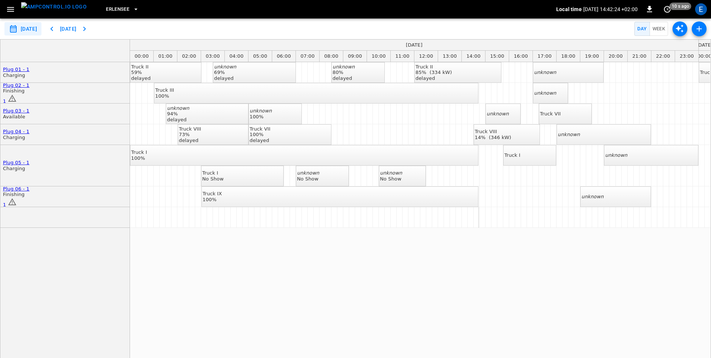
click at [9, 11] on icon "button" at bounding box center [10, 9] width 7 height 5
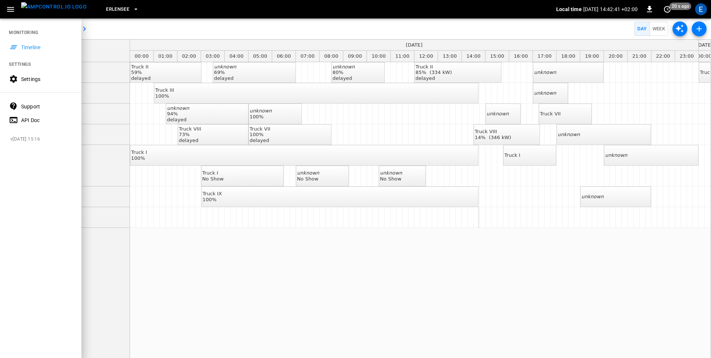
click at [236, 29] on div at bounding box center [355, 179] width 711 height 358
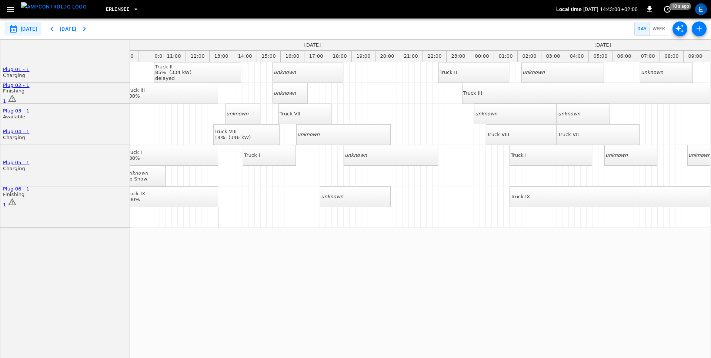
scroll to position [0, 260]
click at [10, 9] on icon "button" at bounding box center [10, 9] width 7 height 5
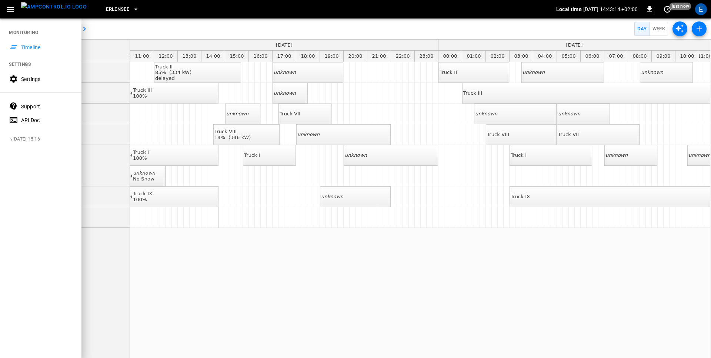
click at [26, 77] on div "Settings" at bounding box center [46, 79] width 51 height 7
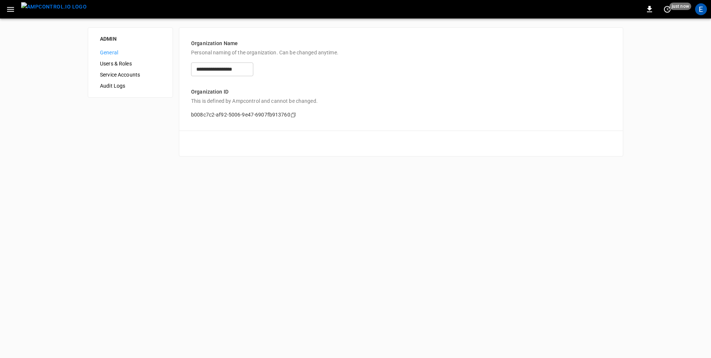
click at [123, 64] on span "Users & Roles" at bounding box center [130, 64] width 61 height 8
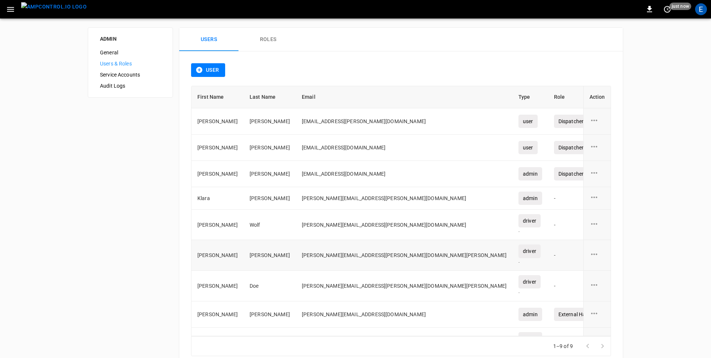
scroll to position [14, 0]
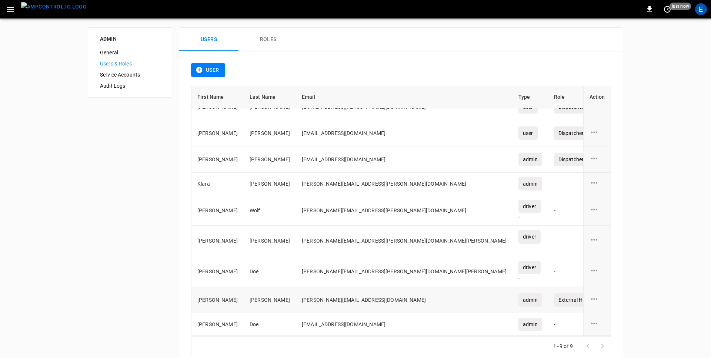
click at [597, 300] on icon "user action options" at bounding box center [593, 299] width 9 height 9
click at [601, 306] on li "Edit" at bounding box center [603, 304] width 26 height 12
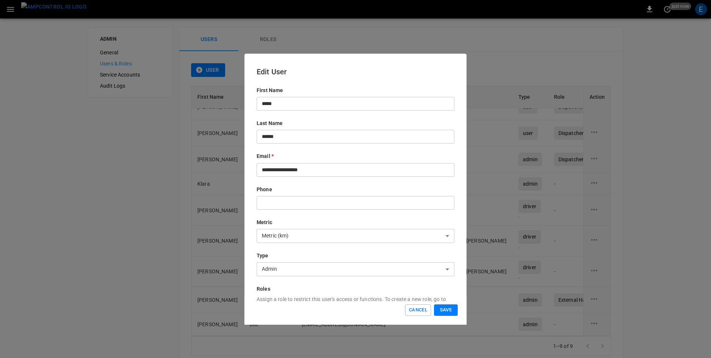
scroll to position [71, 0]
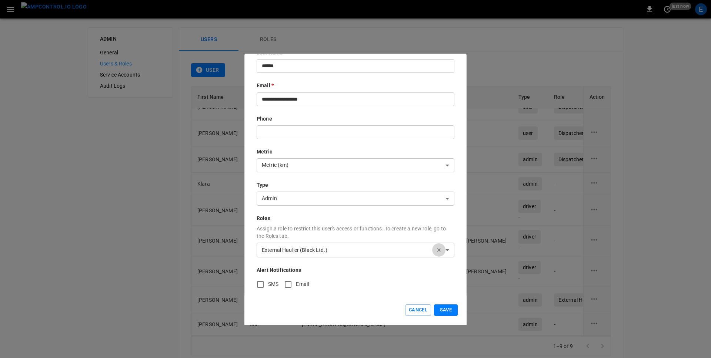
click at [437, 249] on icon "button" at bounding box center [439, 250] width 6 height 6
click at [446, 312] on button "Save" at bounding box center [446, 310] width 24 height 11
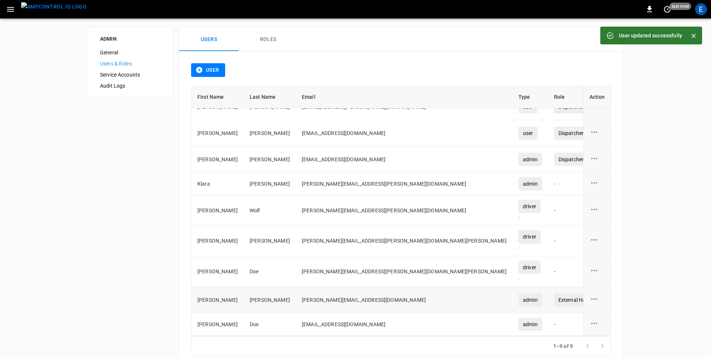
scroll to position [11, 0]
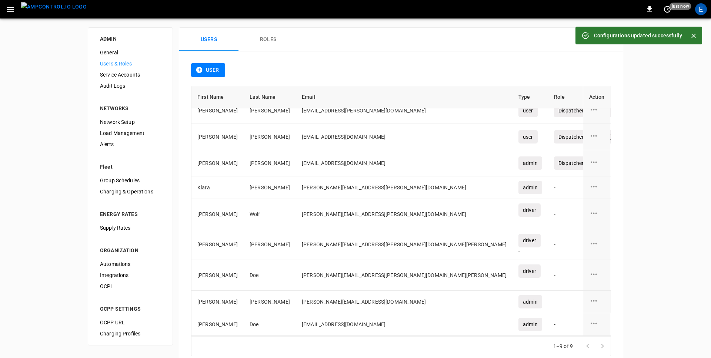
click at [417, 58] on div "User First Name Last Name Email Type Role Created On Action Noah Stein noah.ste…" at bounding box center [401, 209] width 444 height 317
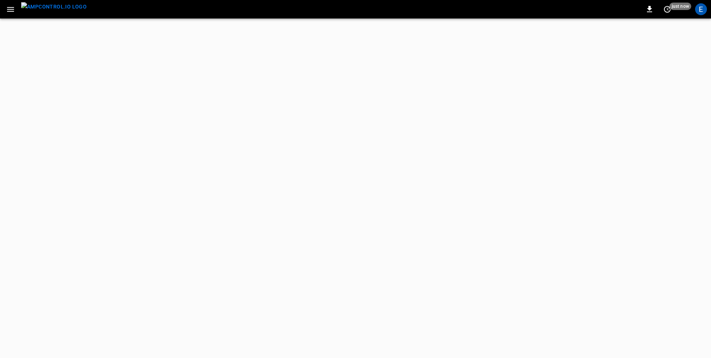
click at [8, 11] on icon "button" at bounding box center [10, 9] width 7 height 5
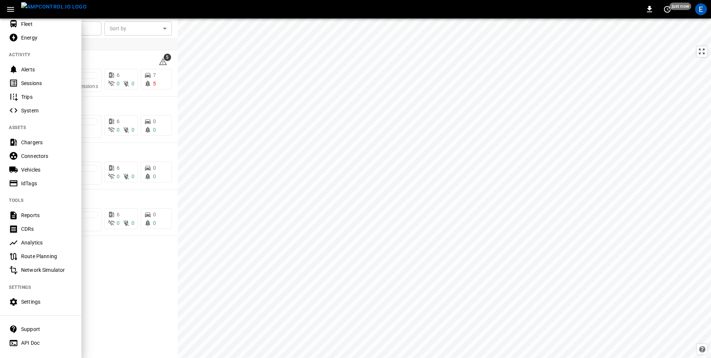
scroll to position [74, 0]
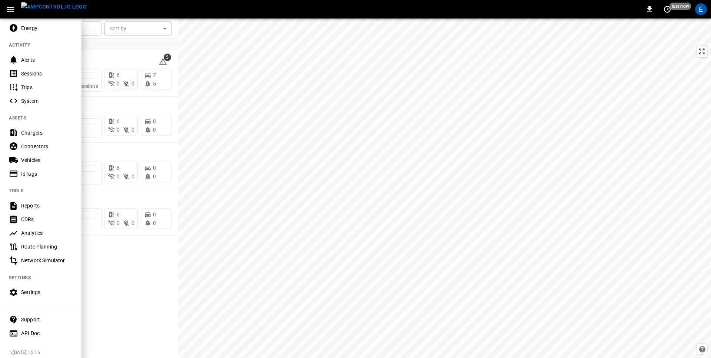
click at [39, 237] on div "Analytics" at bounding box center [40, 234] width 81 height 14
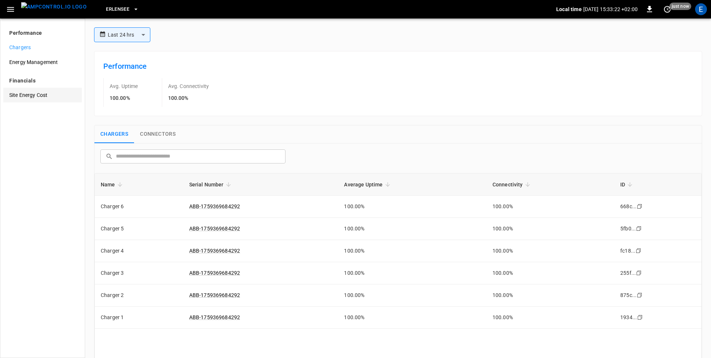
click at [37, 95] on span "Site Energy Cost" at bounding box center [42, 95] width 67 height 8
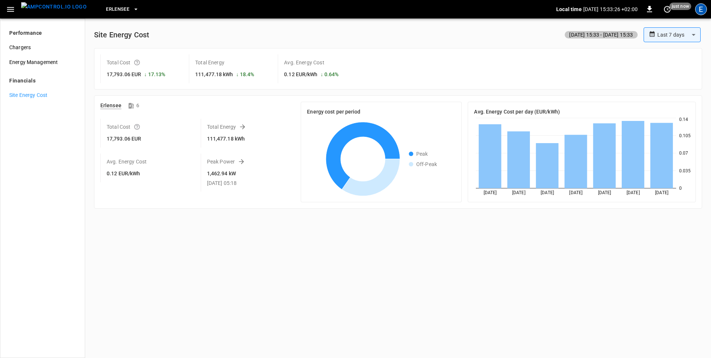
click at [696, 9] on div "E" at bounding box center [701, 9] width 12 height 12
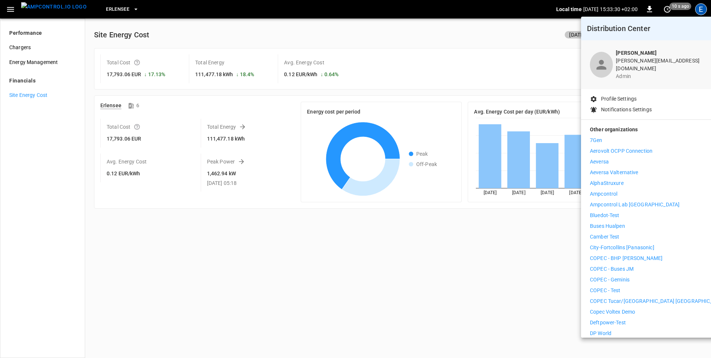
click at [621, 276] on p "COPEC - Geminis" at bounding box center [610, 280] width 40 height 8
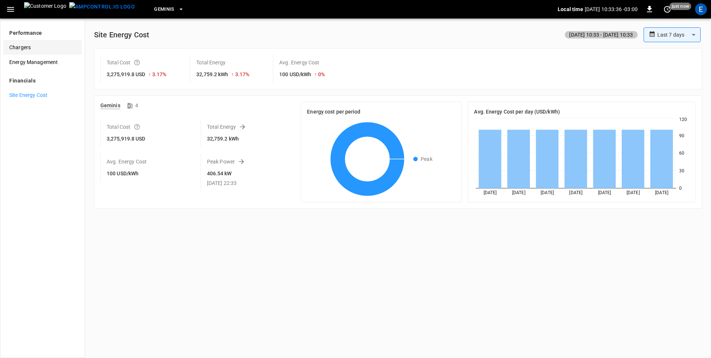
click at [20, 49] on span "Chargers" at bounding box center [42, 48] width 67 height 8
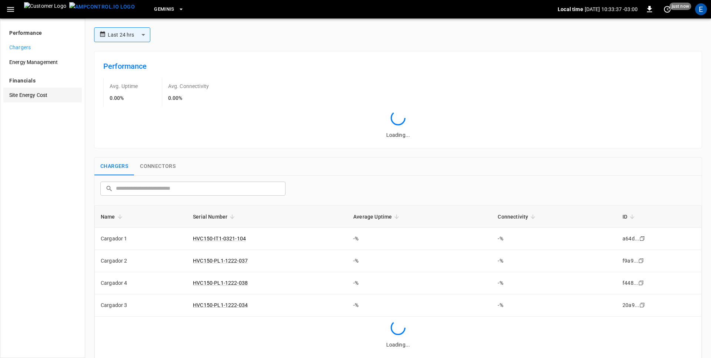
click at [27, 89] on div "Site Energy Cost" at bounding box center [42, 95] width 79 height 15
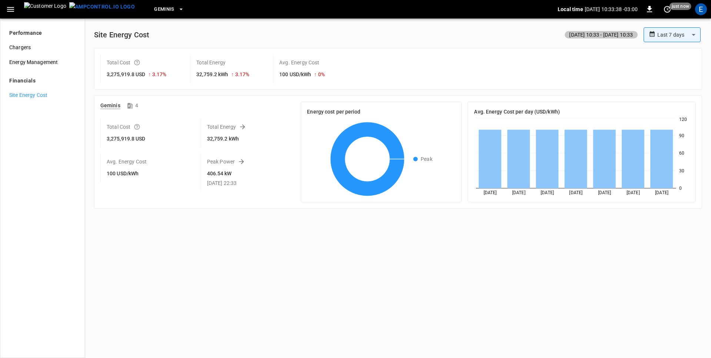
click at [247, 26] on div "**********" at bounding box center [398, 115] width 614 height 193
click at [670, 41] on body "**********" at bounding box center [355, 179] width 711 height 358
click at [480, 41] on div at bounding box center [355, 179] width 711 height 358
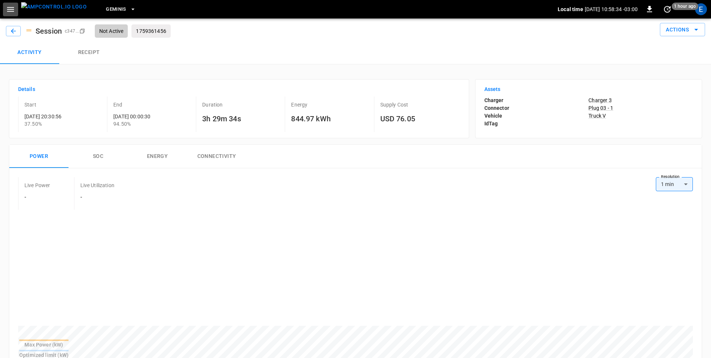
click at [10, 11] on icon "button" at bounding box center [10, 9] width 9 height 9
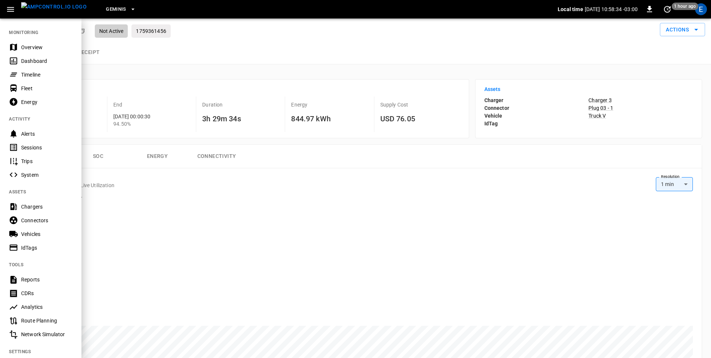
scroll to position [79, 0]
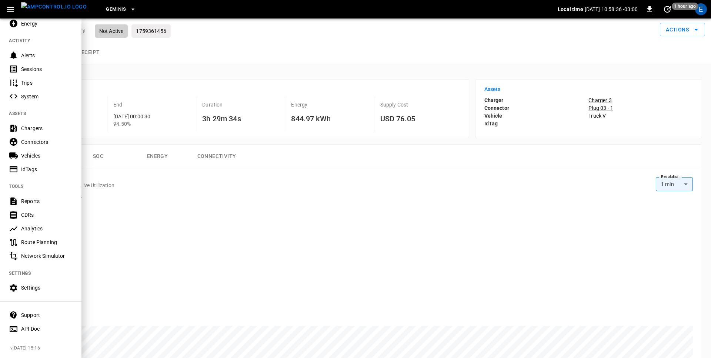
click at [32, 243] on div "Route Planning" at bounding box center [46, 242] width 51 height 7
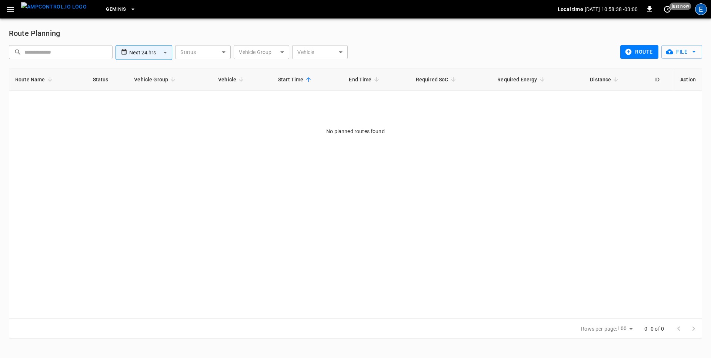
click at [698, 8] on div "E" at bounding box center [701, 9] width 12 height 12
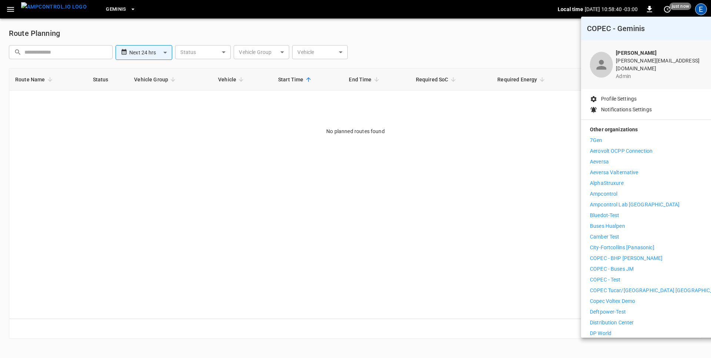
scroll to position [12, 0]
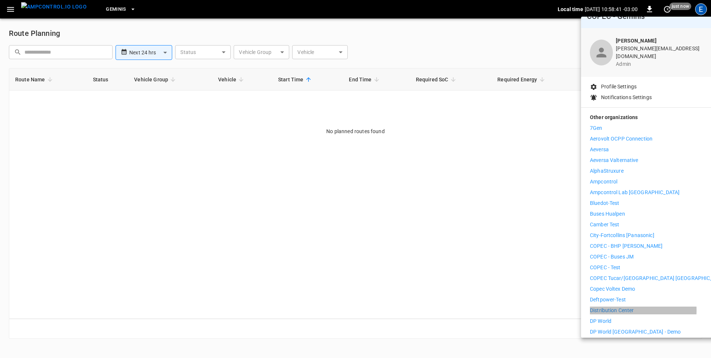
click at [609, 307] on p "Distribution Center" at bounding box center [612, 311] width 44 height 8
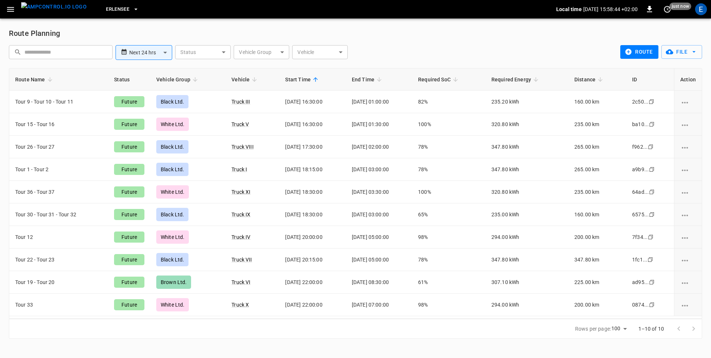
click at [451, 45] on div "**********" at bounding box center [313, 52] width 614 height 20
click at [440, 27] on div "Route Planning" at bounding box center [355, 33] width 693 height 12
